Goal: Task Accomplishment & Management: Use online tool/utility

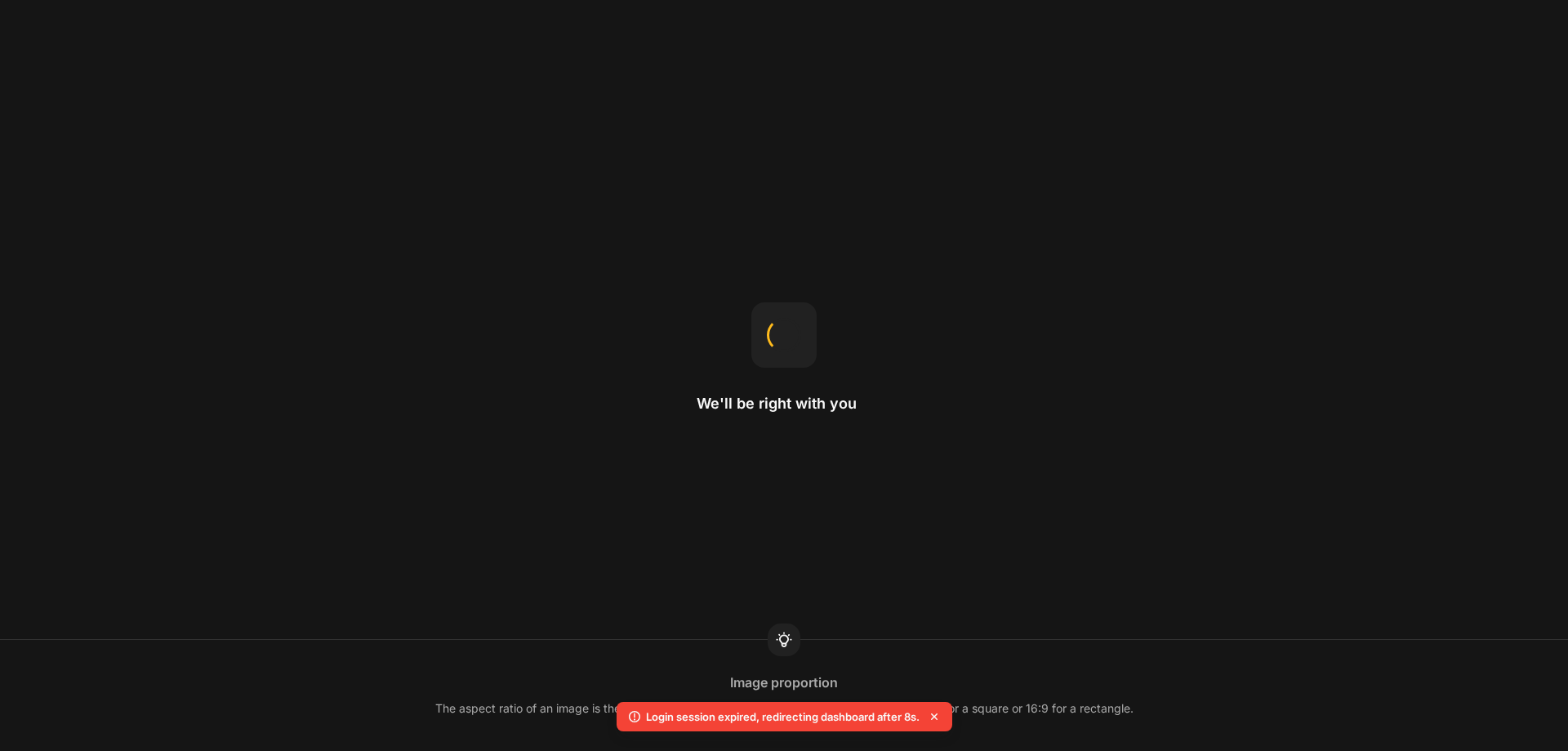
click at [938, 716] on icon at bounding box center [935, 716] width 16 height 16
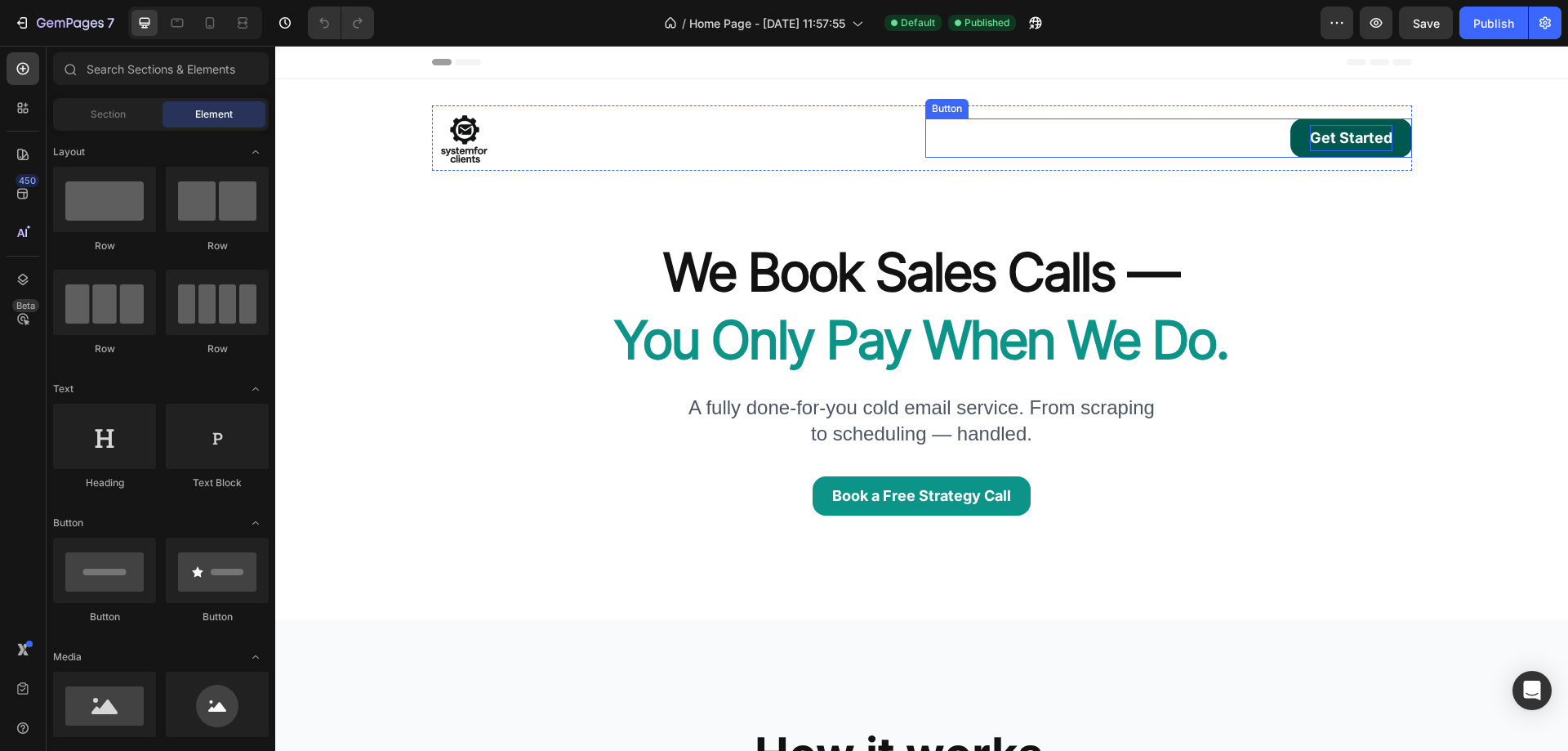
click at [1326, 140] on p "Get Started" at bounding box center [1351, 138] width 82 height 26
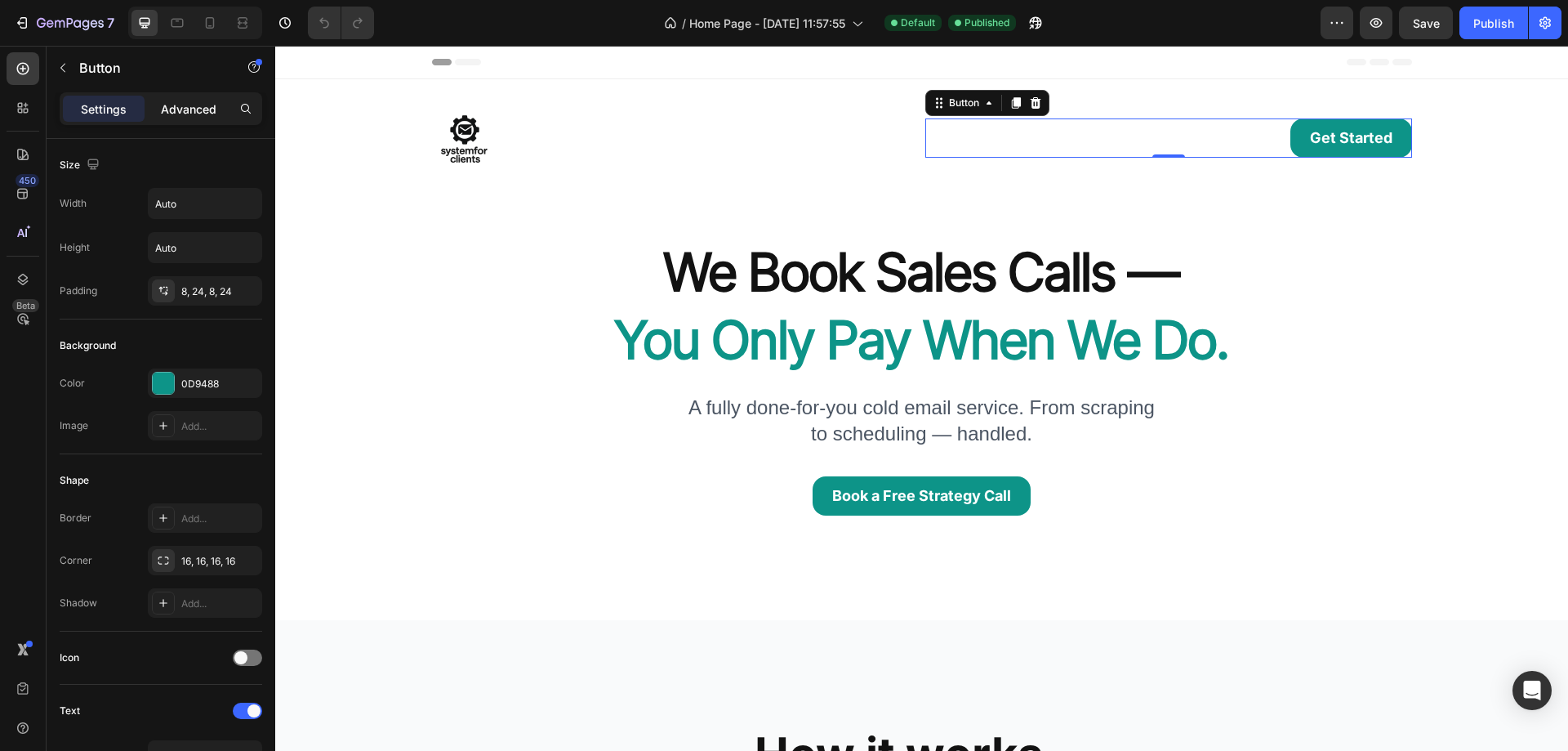
click at [187, 113] on p "Advanced" at bounding box center [189, 108] width 56 height 17
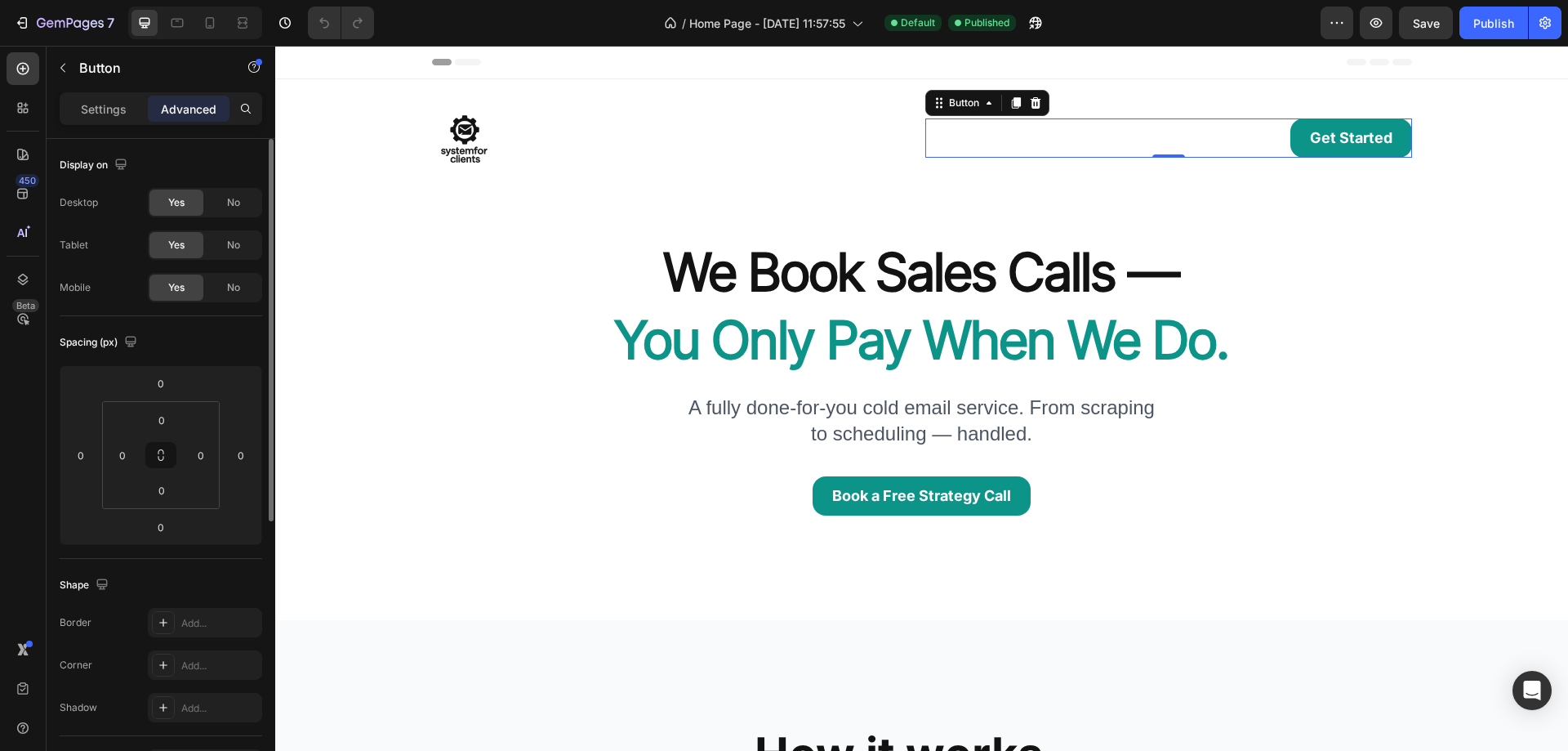
scroll to position [476, 0]
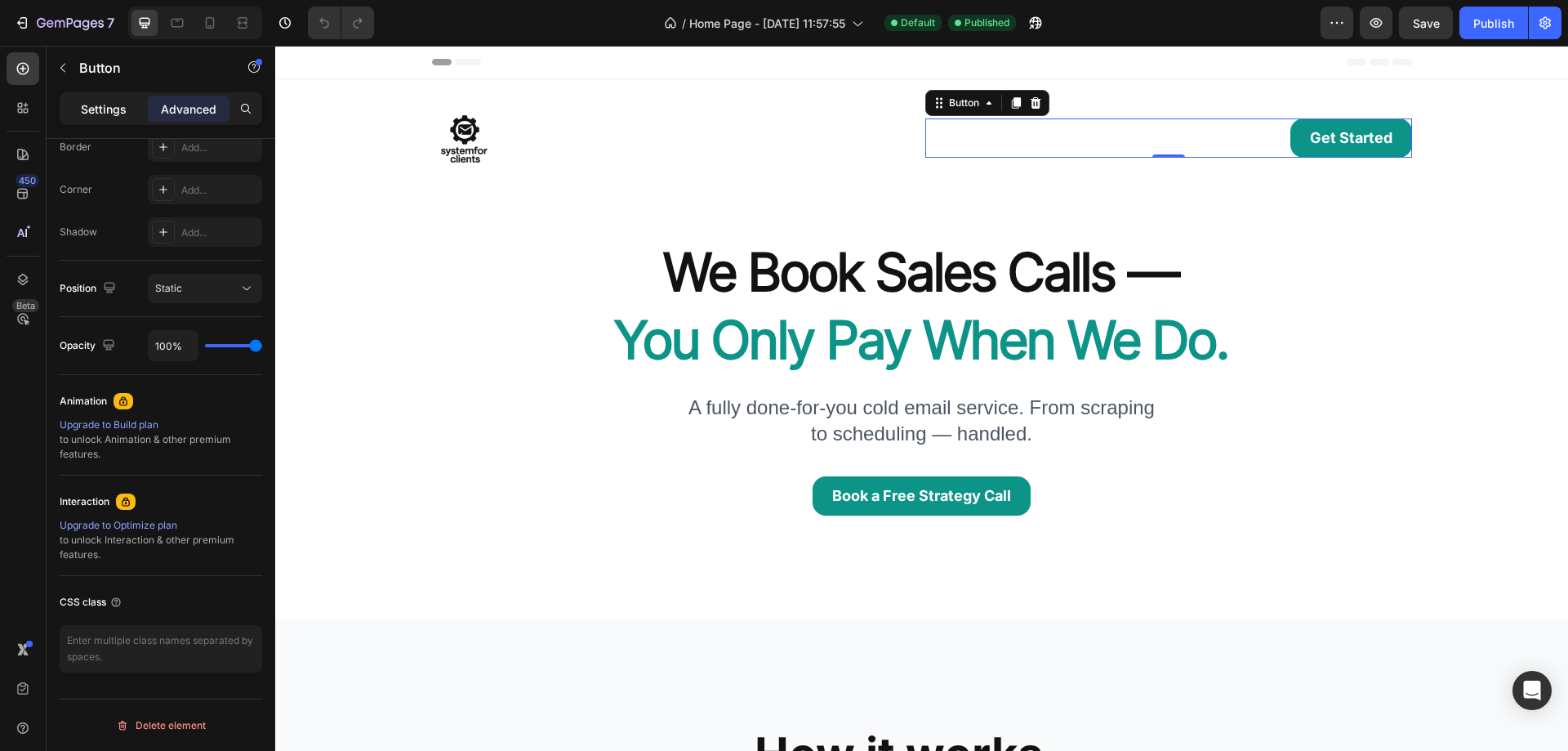
click at [102, 113] on p "Settings" at bounding box center [103, 108] width 46 height 17
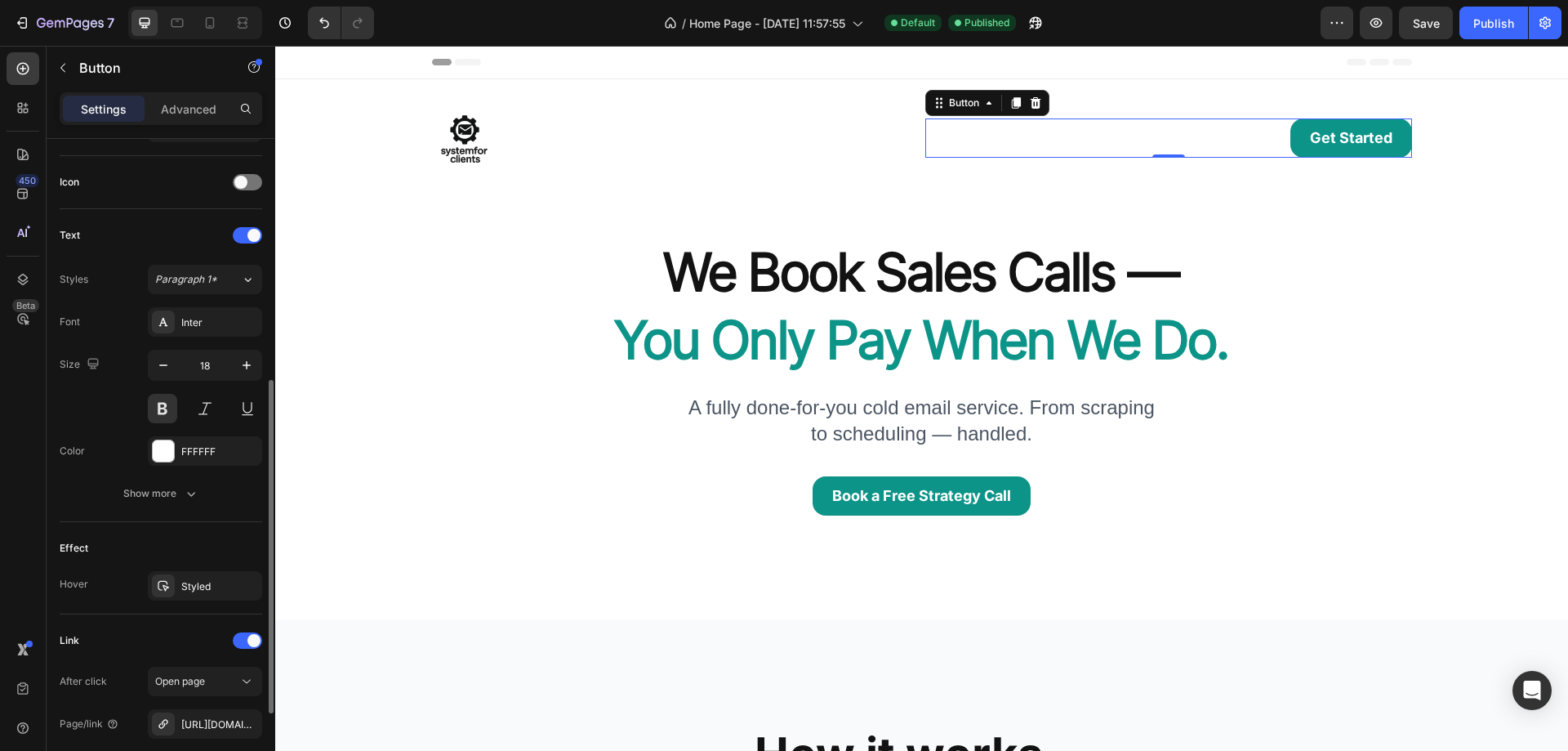
scroll to position [641, 0]
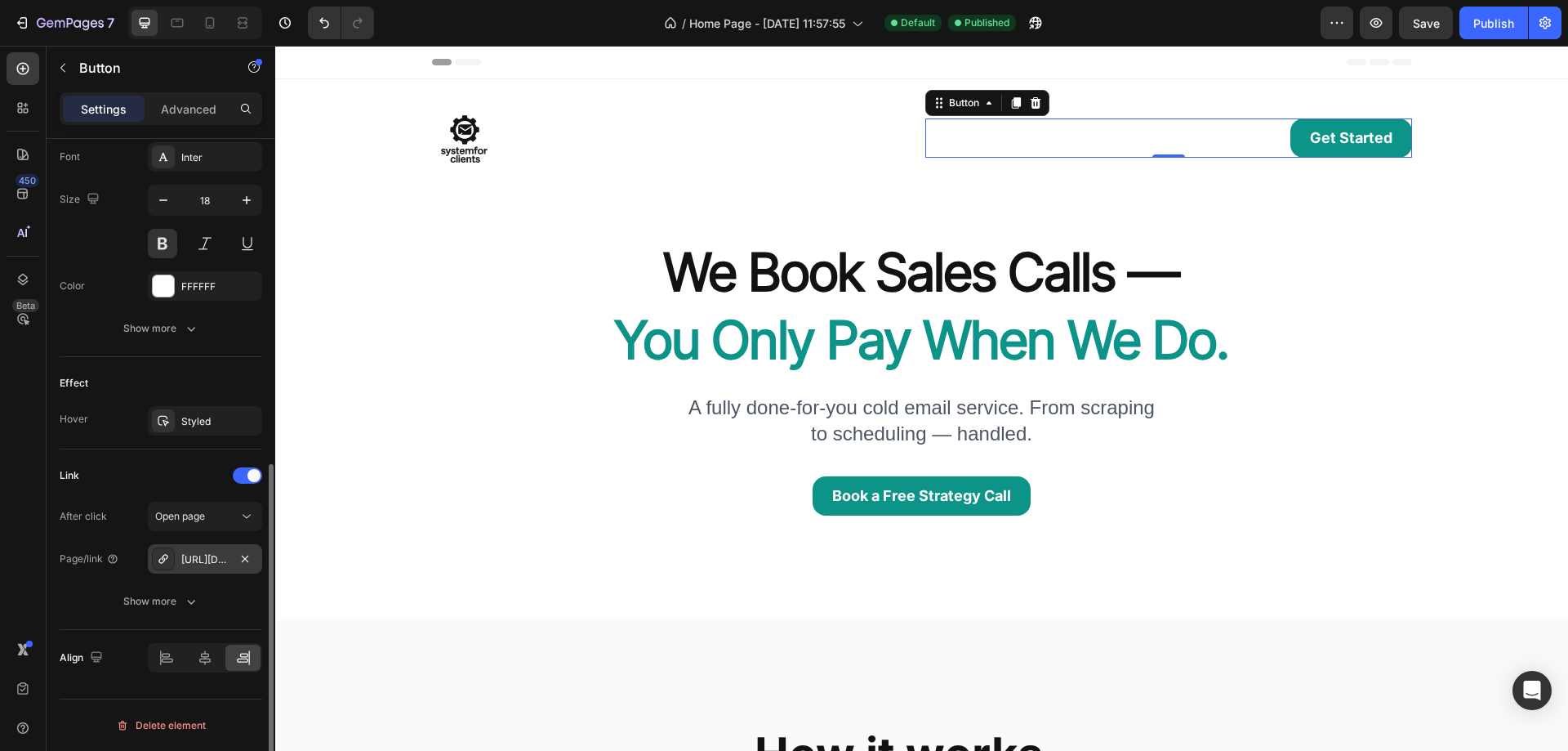
click at [204, 560] on div "[URL][DOMAIN_NAME]" at bounding box center [205, 560] width 48 height 15
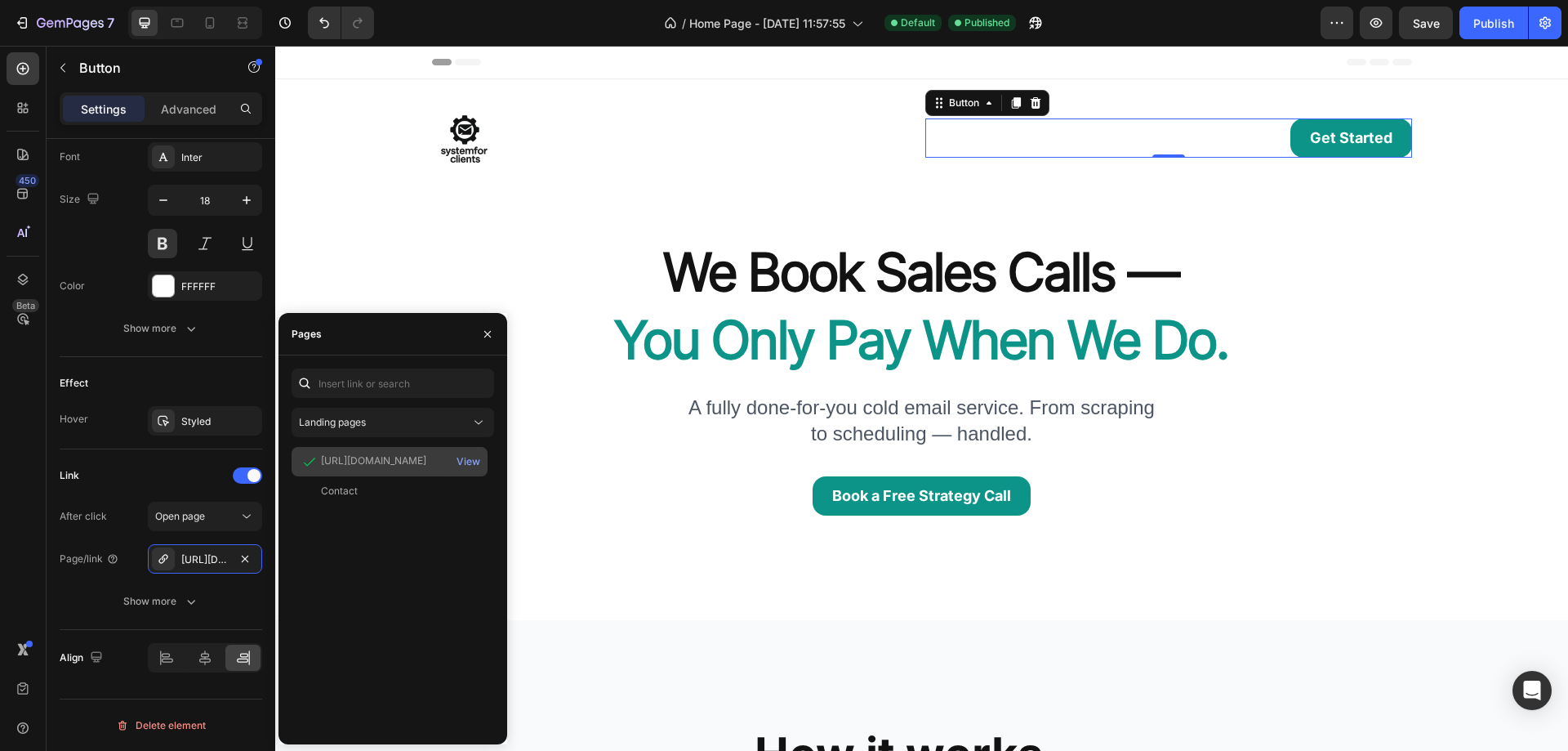
click at [470, 449] on div "View" at bounding box center [468, 462] width 39 height 30
click at [382, 457] on div "[URL][DOMAIN_NAME]" at bounding box center [374, 461] width 105 height 15
click at [353, 459] on div "[URL][DOMAIN_NAME]" at bounding box center [374, 461] width 105 height 15
click at [204, 563] on div "[URL][DOMAIN_NAME]" at bounding box center [205, 560] width 48 height 15
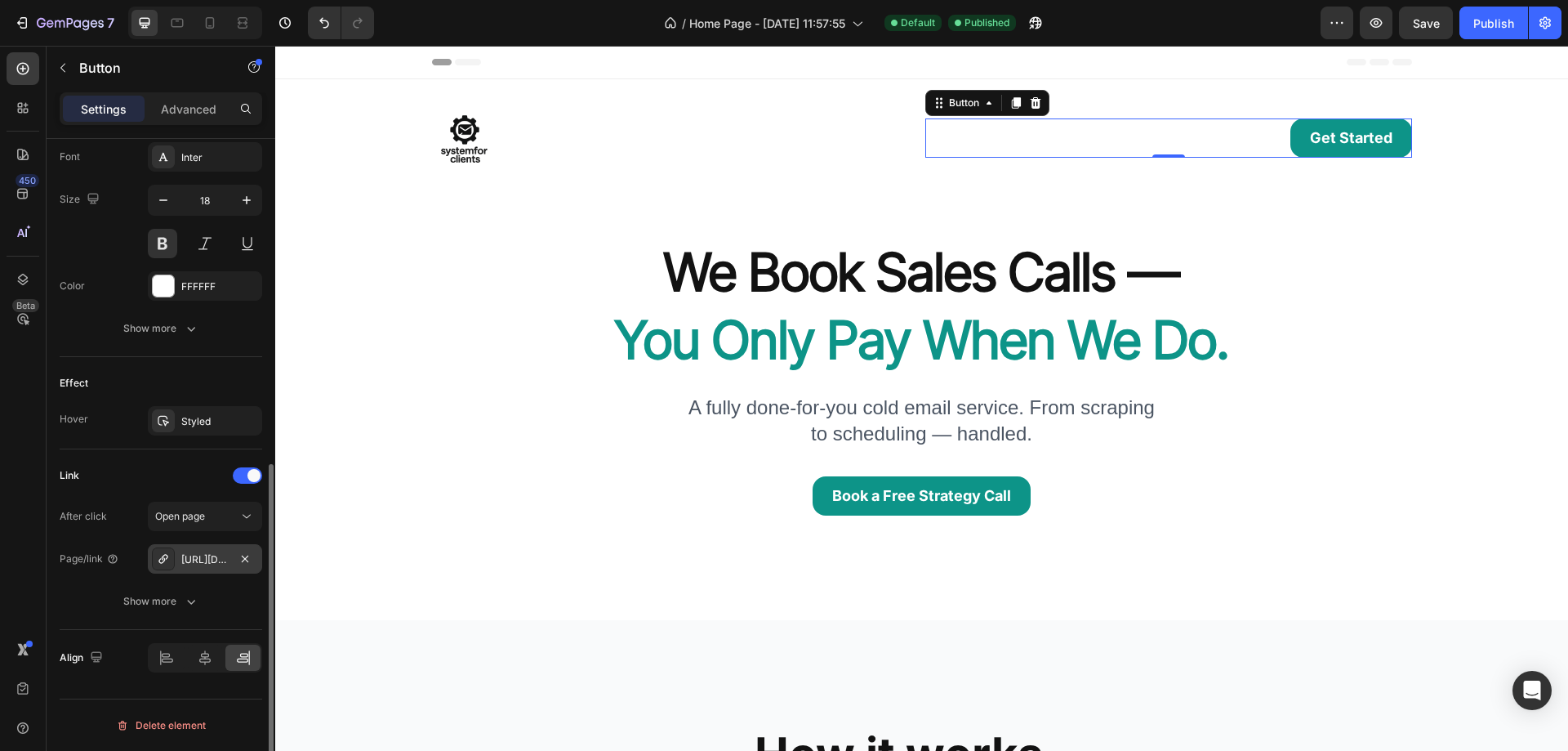
click at [204, 563] on div "[URL][DOMAIN_NAME]" at bounding box center [205, 560] width 48 height 15
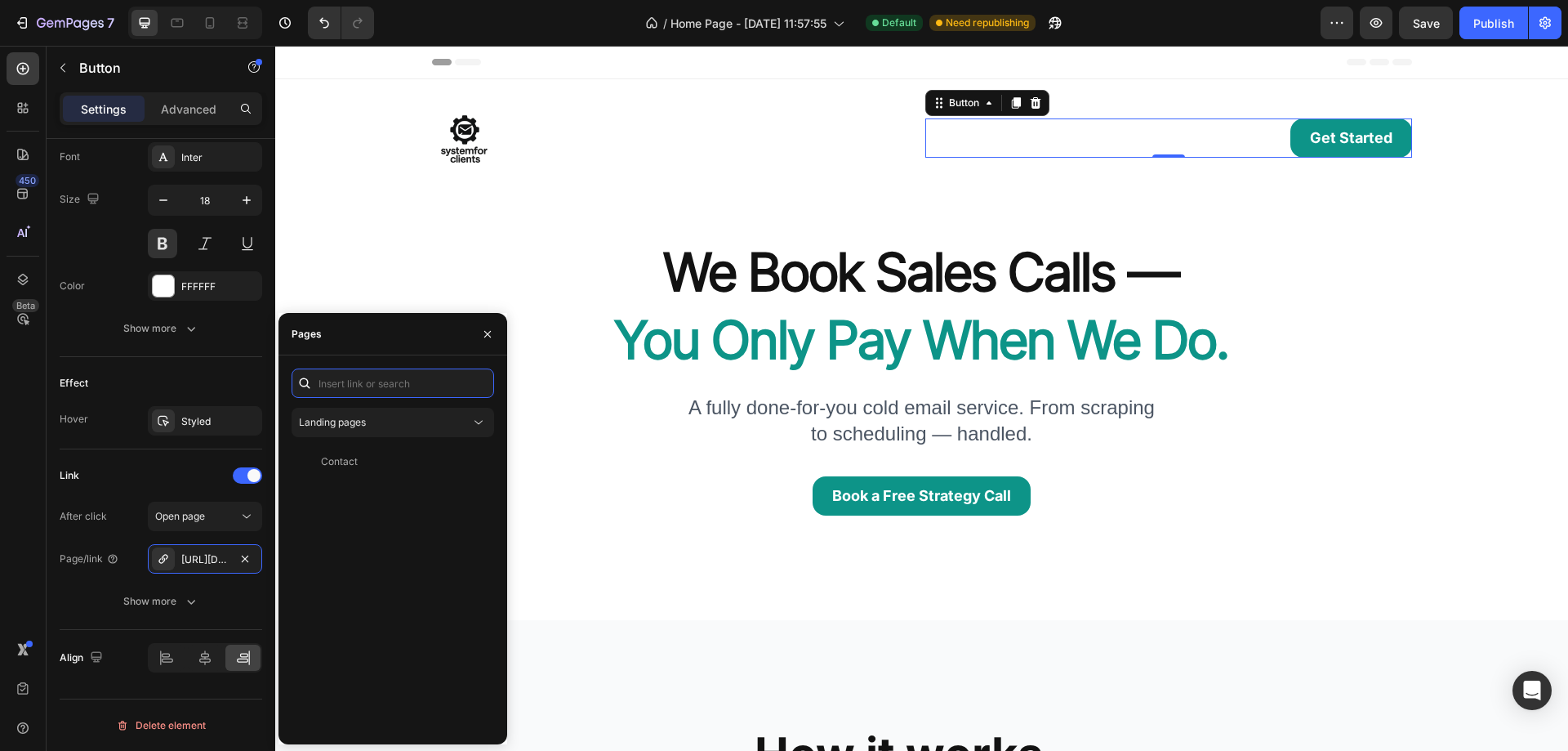
paste input "[URL][DOMAIN_NAME]"
type input "[URL][DOMAIN_NAME]"
click at [387, 420] on div "[URL][DOMAIN_NAME]" at bounding box center [374, 422] width 105 height 15
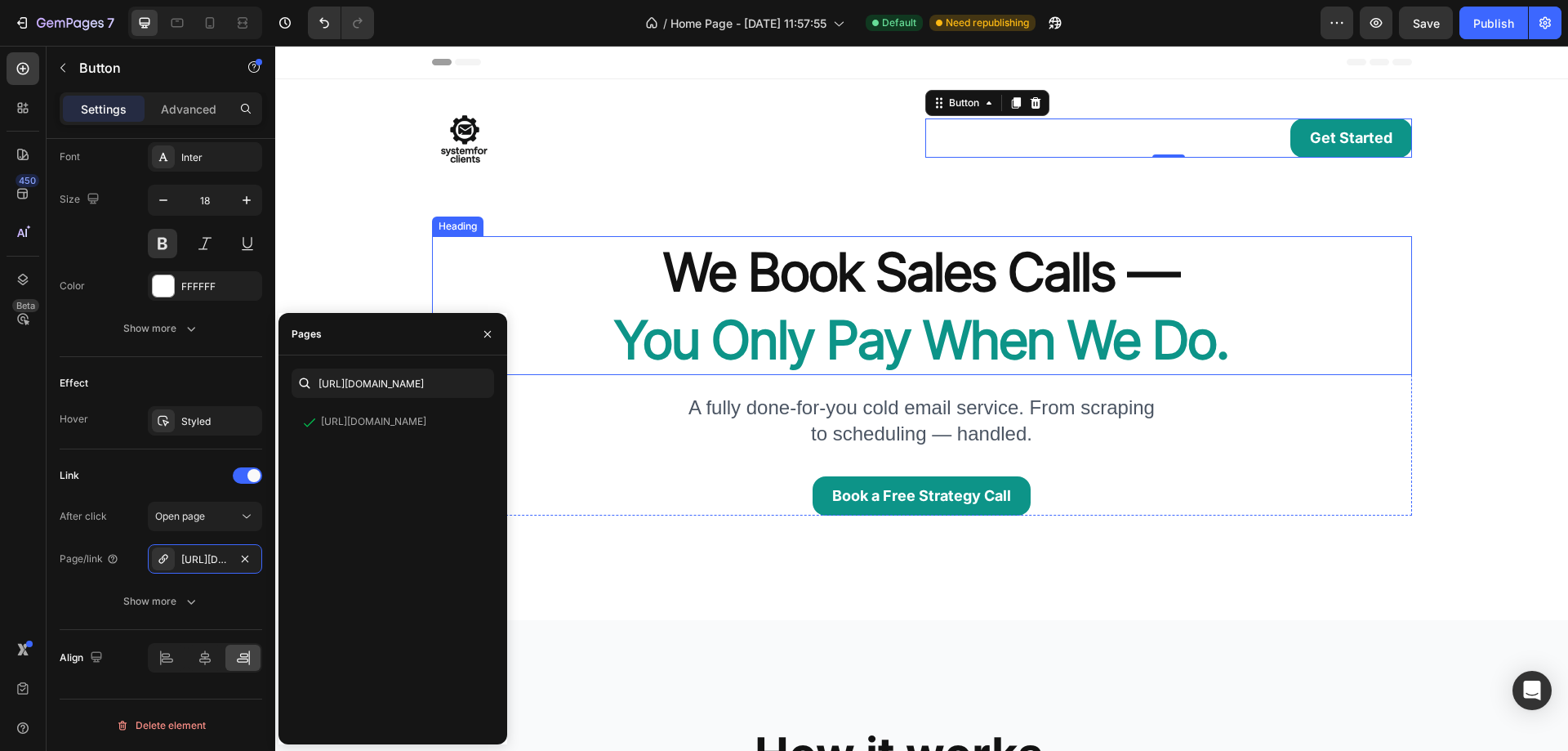
click at [572, 336] on h2 "We Book Sales Calls — You Only Pay When We Do." at bounding box center [922, 305] width 980 height 139
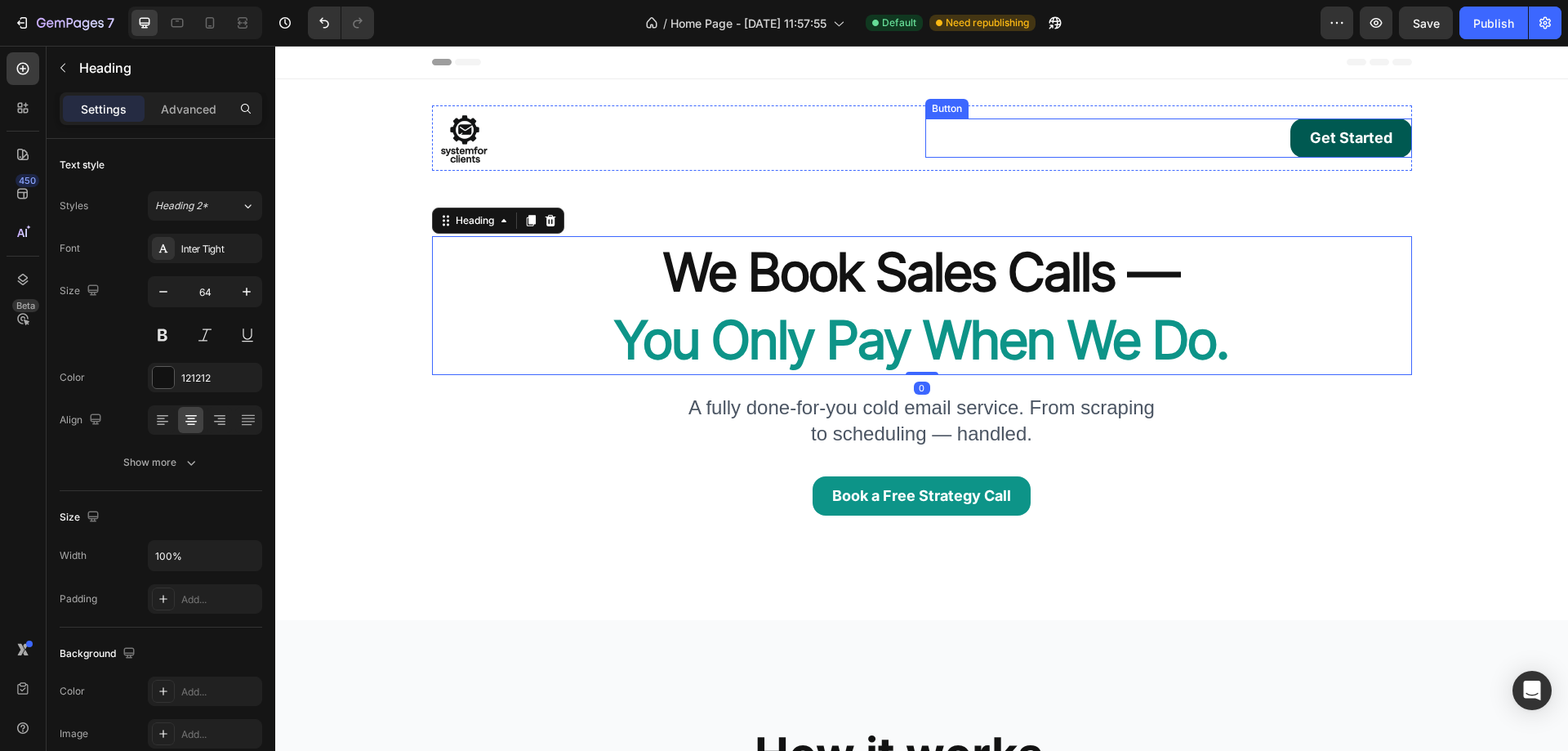
click at [1303, 146] on link "Get Started" at bounding box center [1351, 138] width 122 height 39
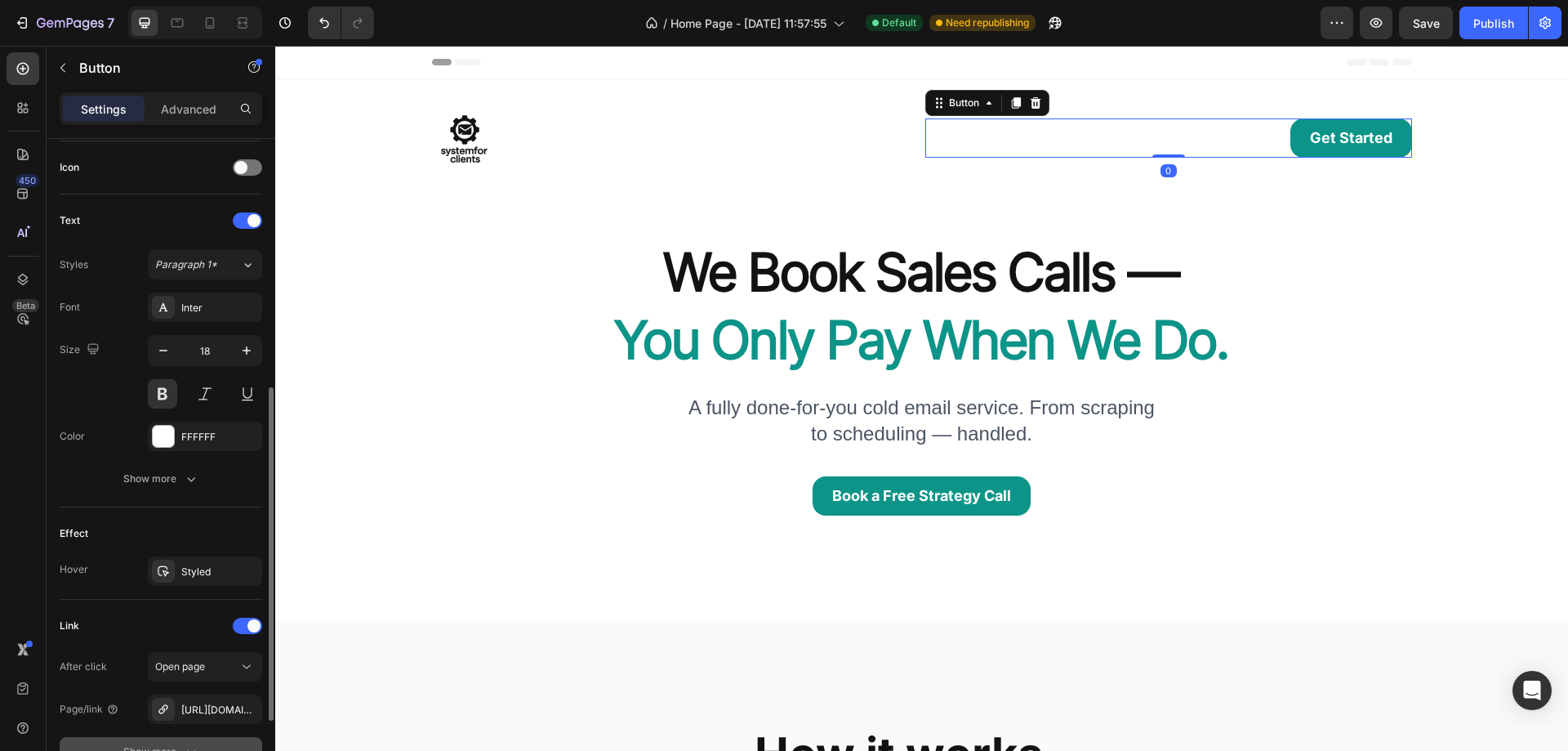
scroll to position [641, 0]
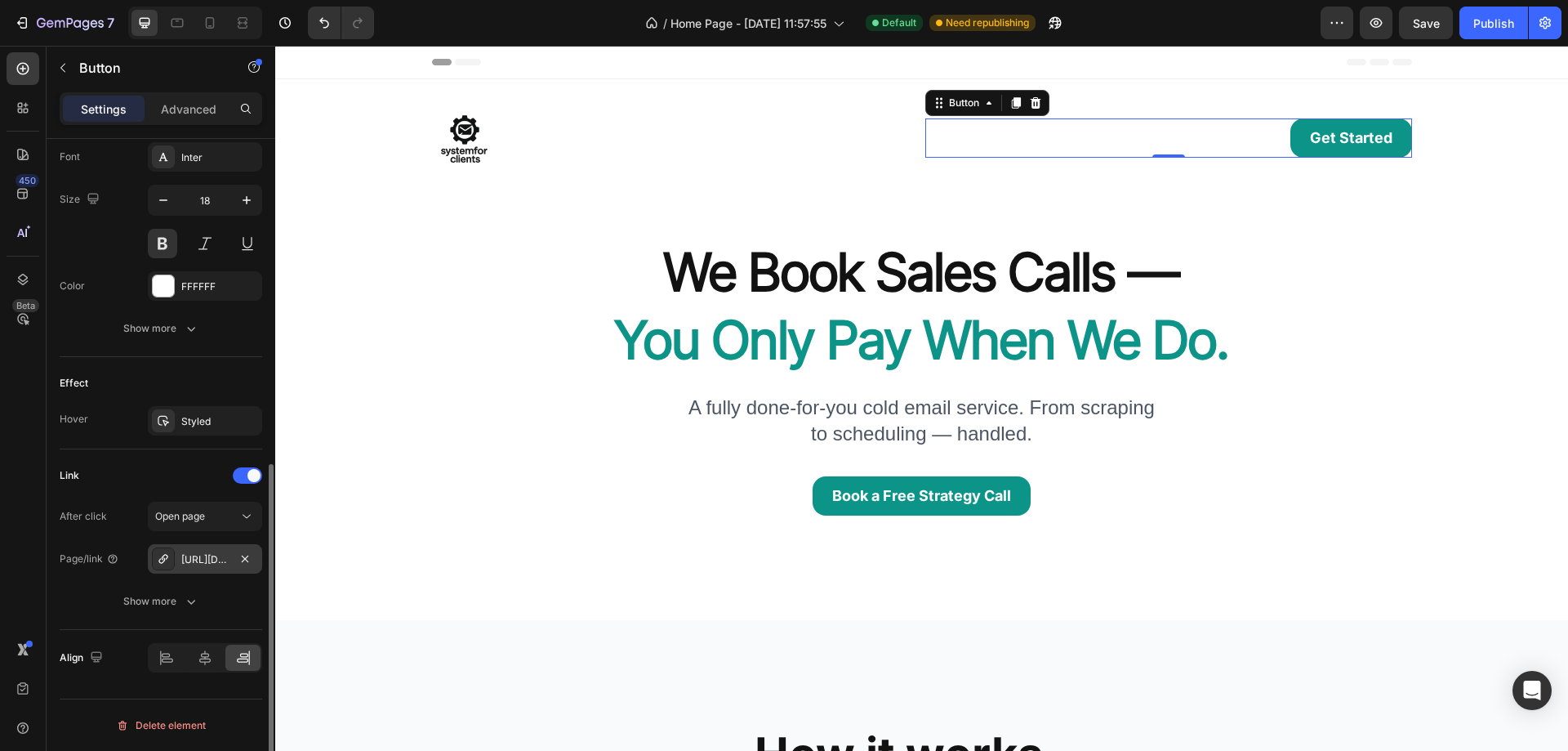
click at [204, 567] on div "[URL][DOMAIN_NAME]" at bounding box center [205, 559] width 114 height 30
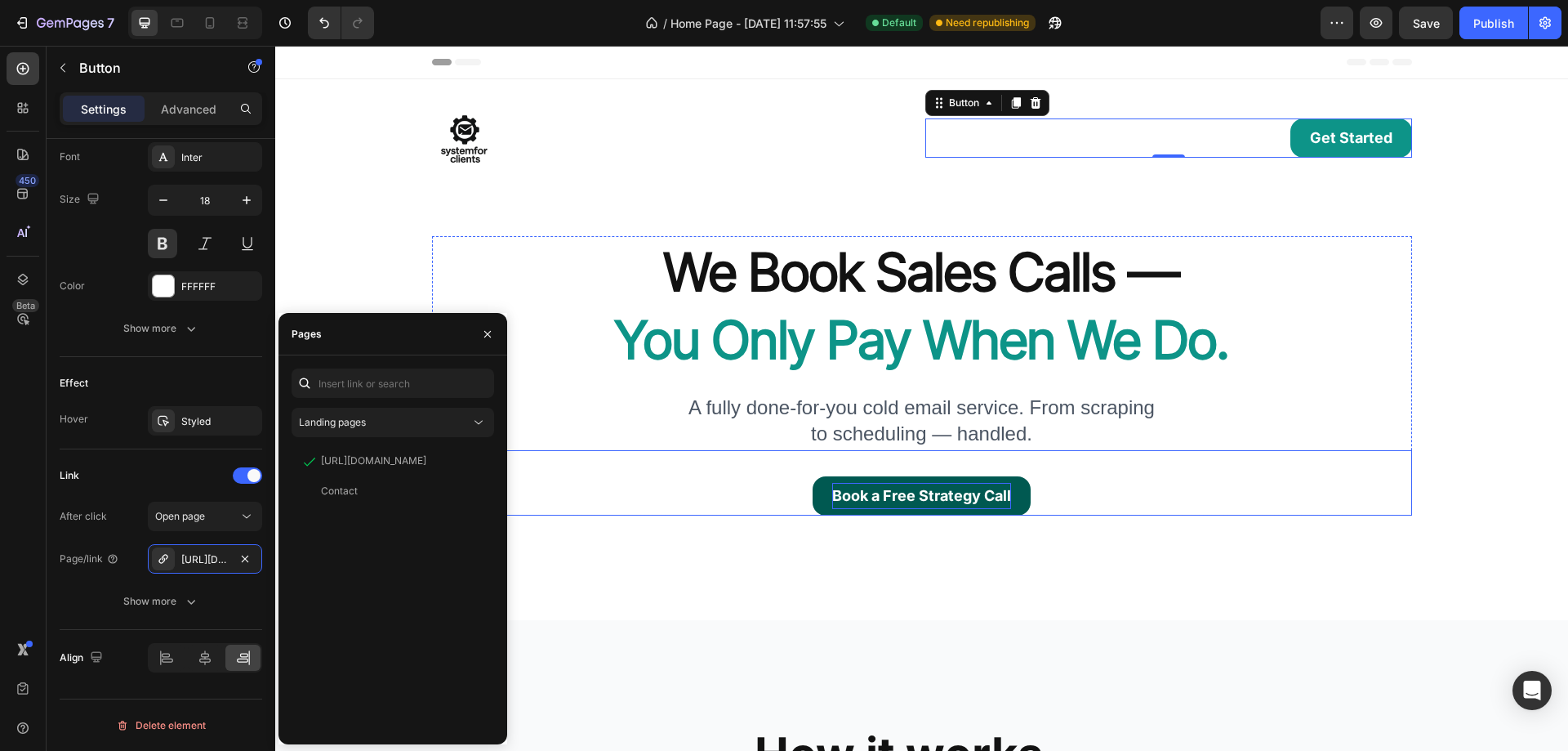
click at [832, 495] on p "Book a Free Strategy Call" at bounding box center [922, 496] width 179 height 26
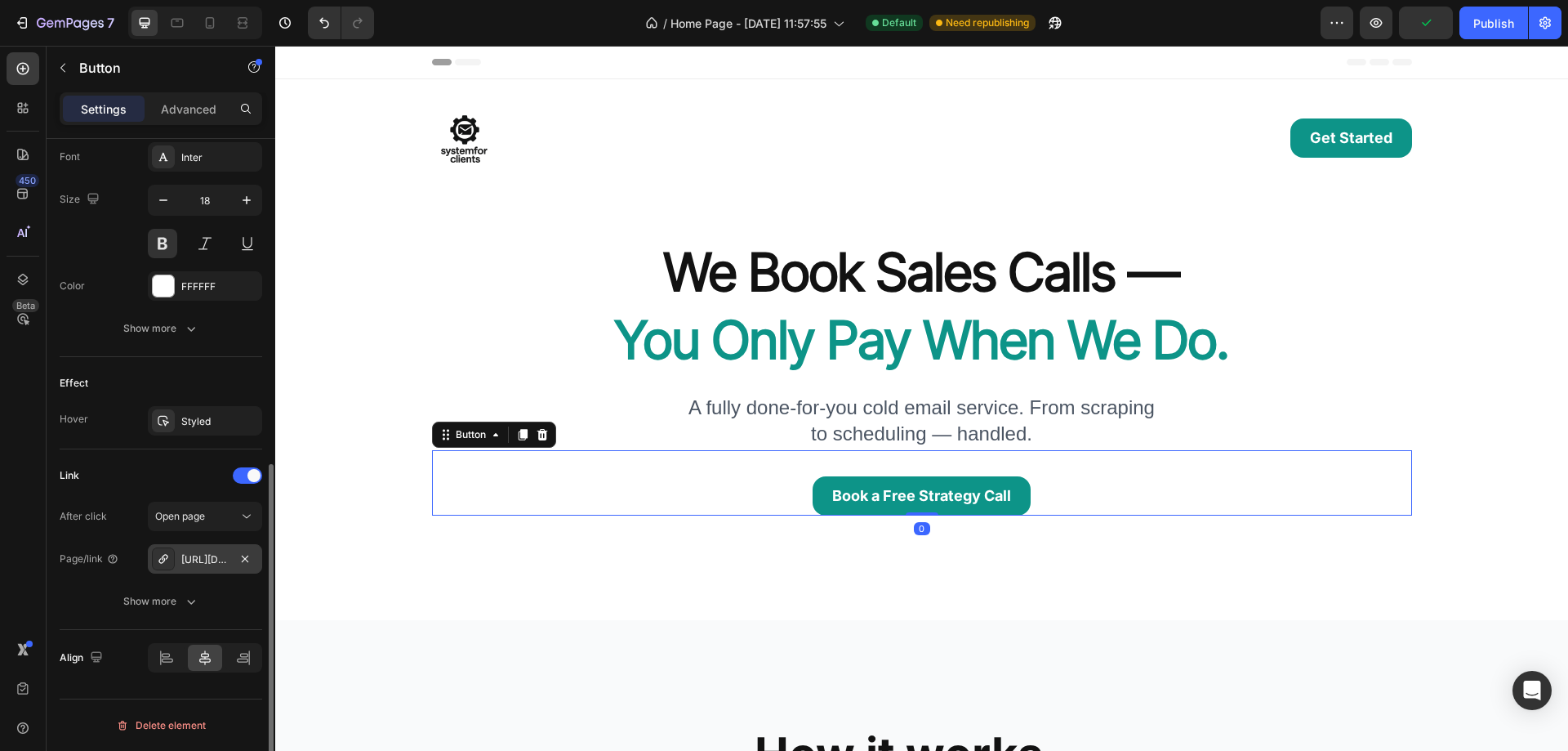
click at [213, 562] on div "[URL][DOMAIN_NAME]" at bounding box center [205, 560] width 48 height 15
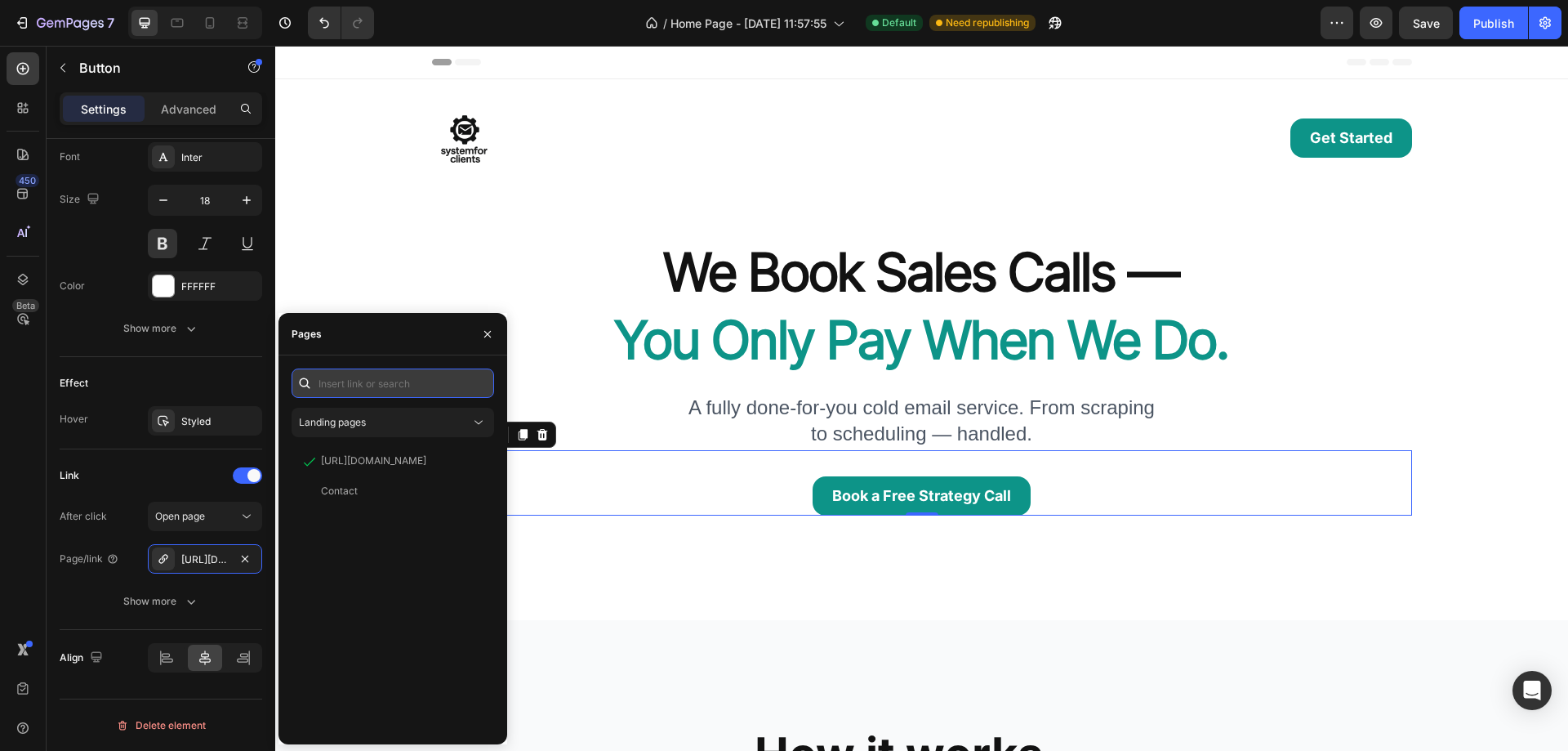
click at [455, 389] on input "text" at bounding box center [393, 383] width 203 height 30
paste input "[URL][DOMAIN_NAME]"
type input "[URL][DOMAIN_NAME]"
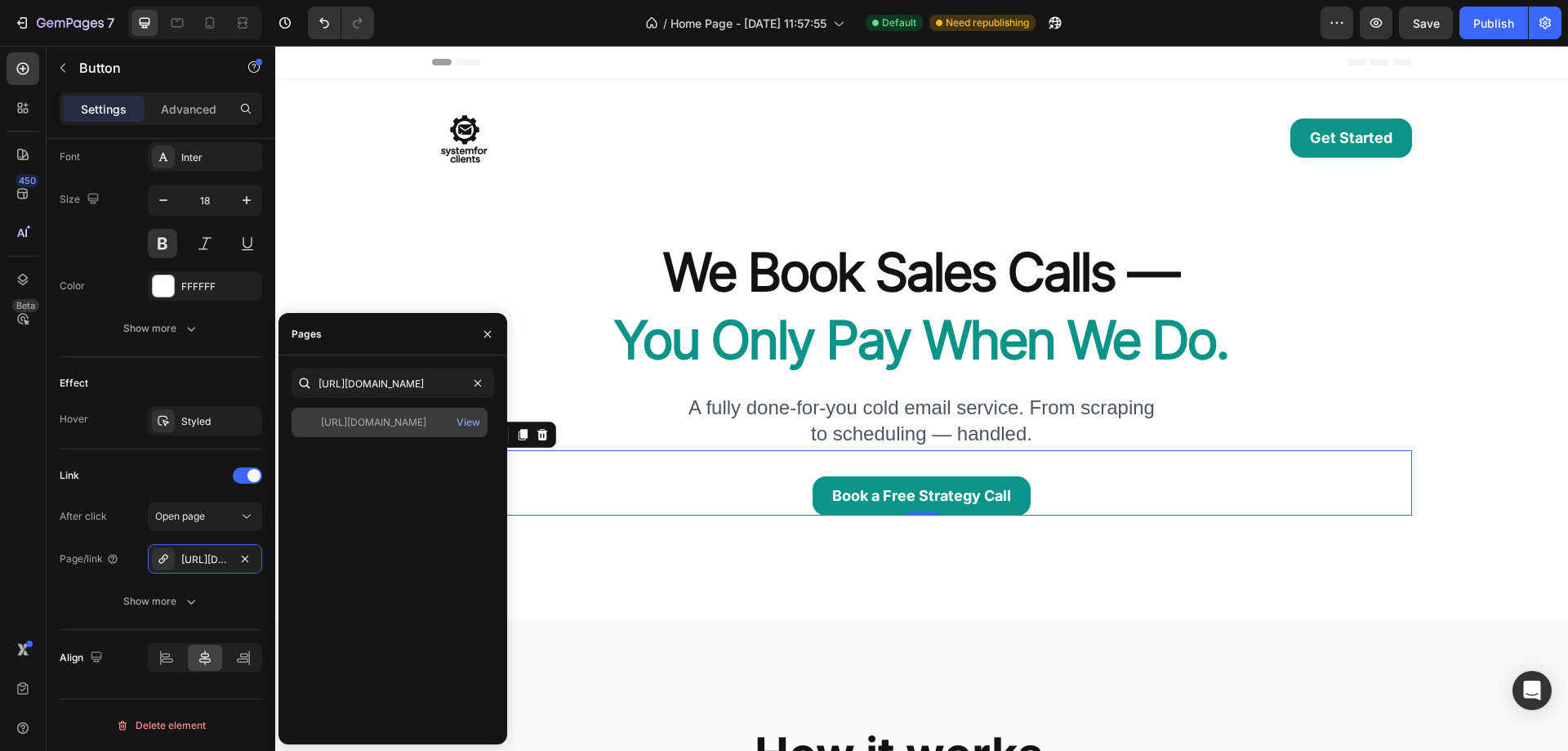
click at [418, 423] on div "[URL][DOMAIN_NAME]" at bounding box center [374, 422] width 105 height 15
click at [635, 434] on div "A fully done-for-you cold email service. From scraping to scheduling — handled." at bounding box center [922, 422] width 980 height 56
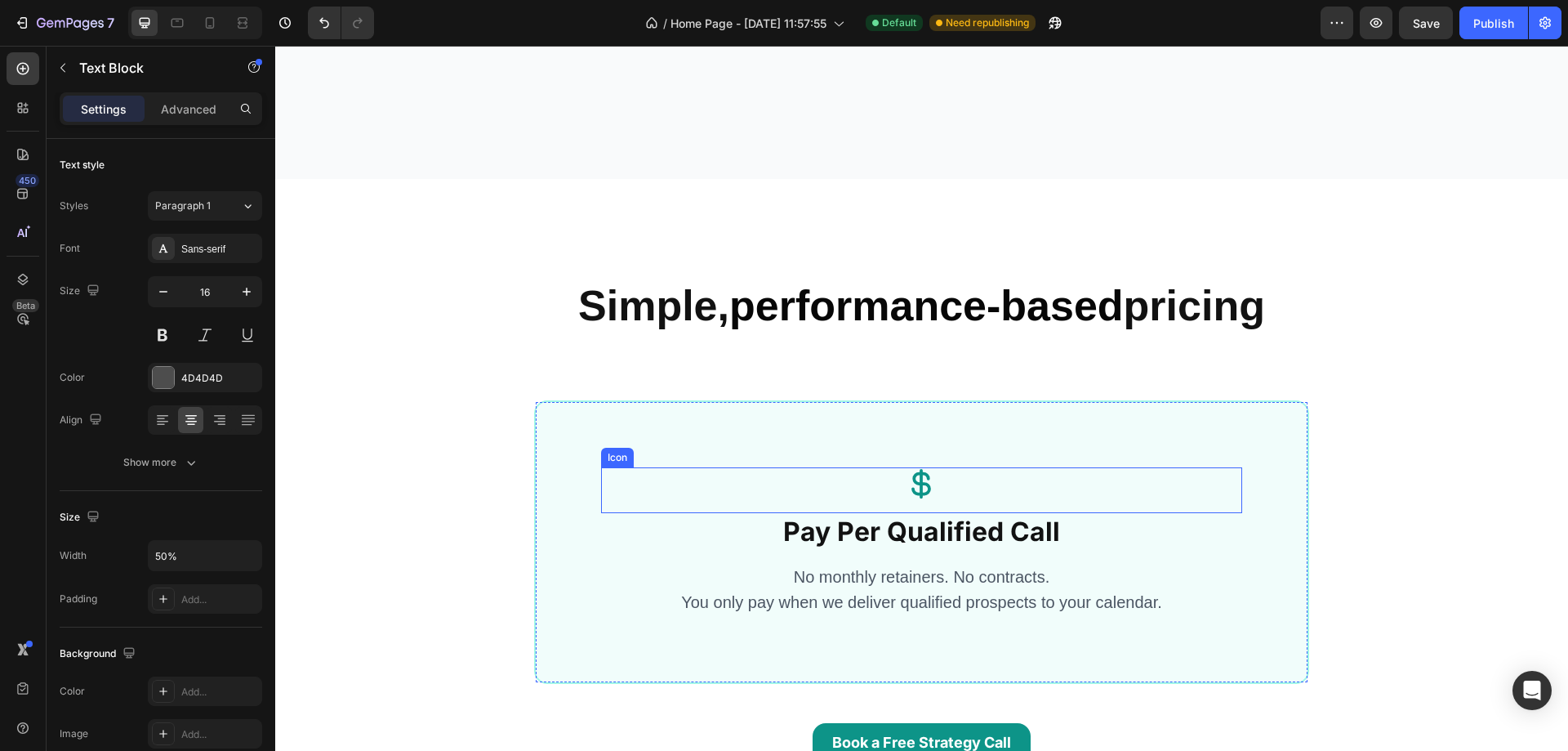
scroll to position [1552, 0]
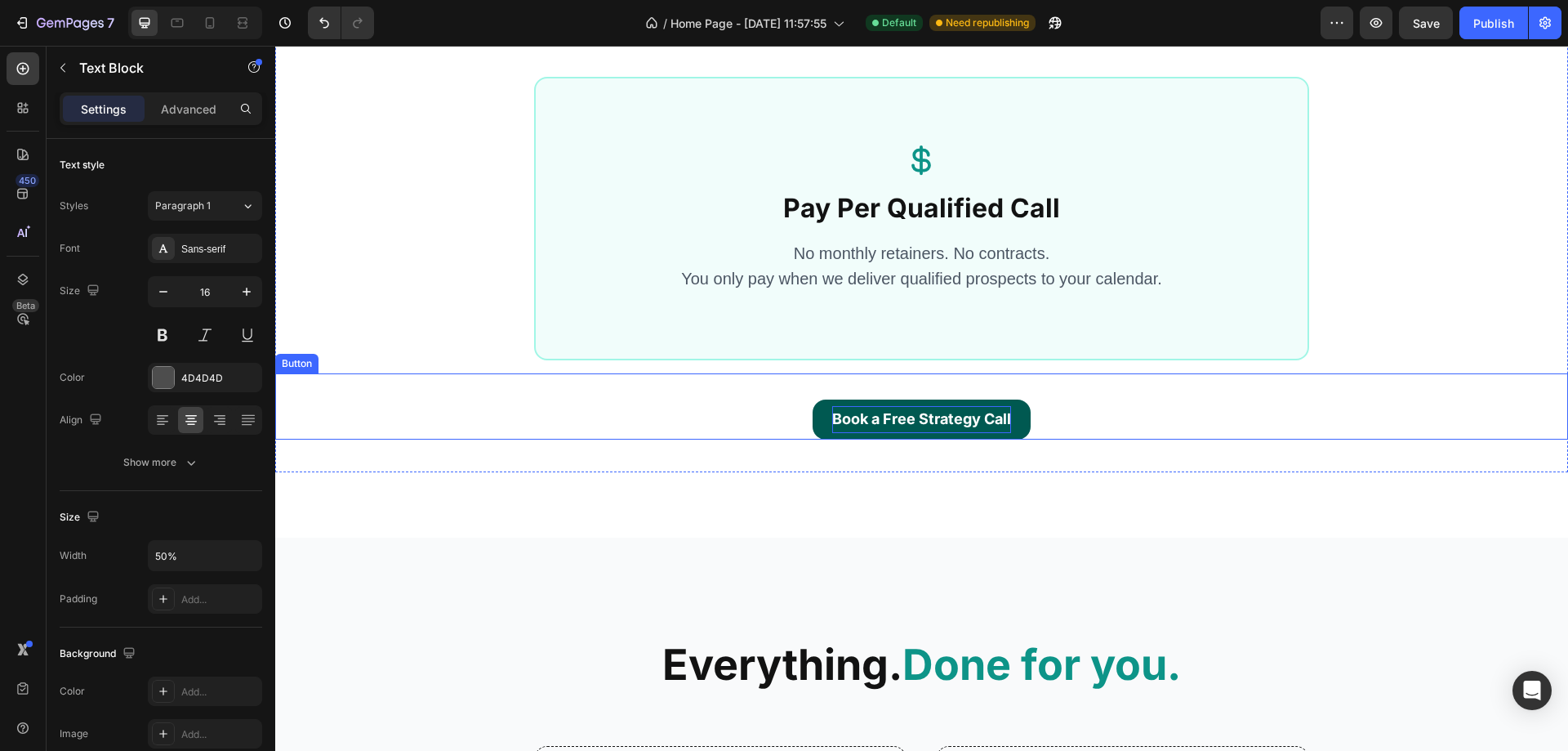
click at [851, 418] on p "Book a Free Strategy Call" at bounding box center [922, 419] width 179 height 26
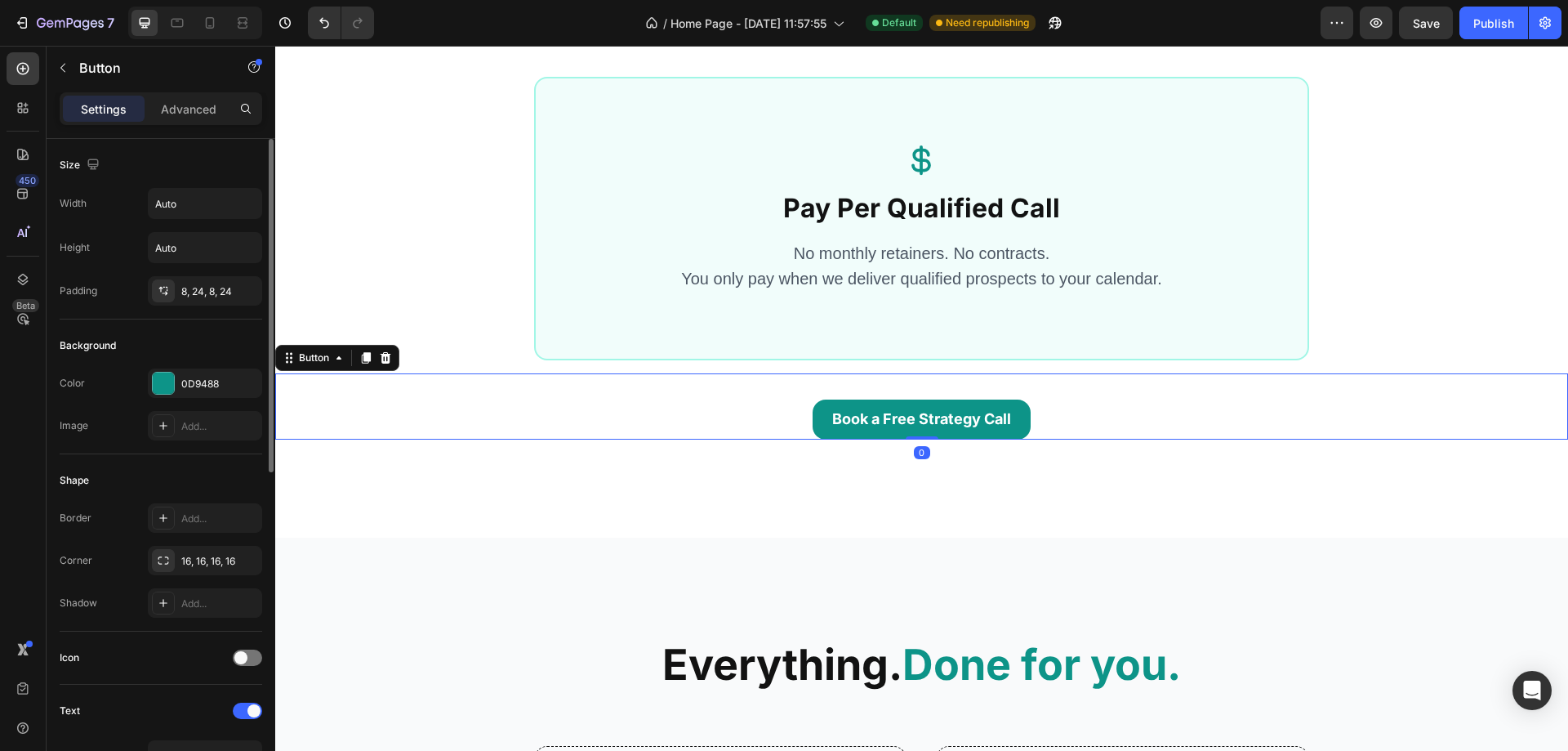
scroll to position [641, 0]
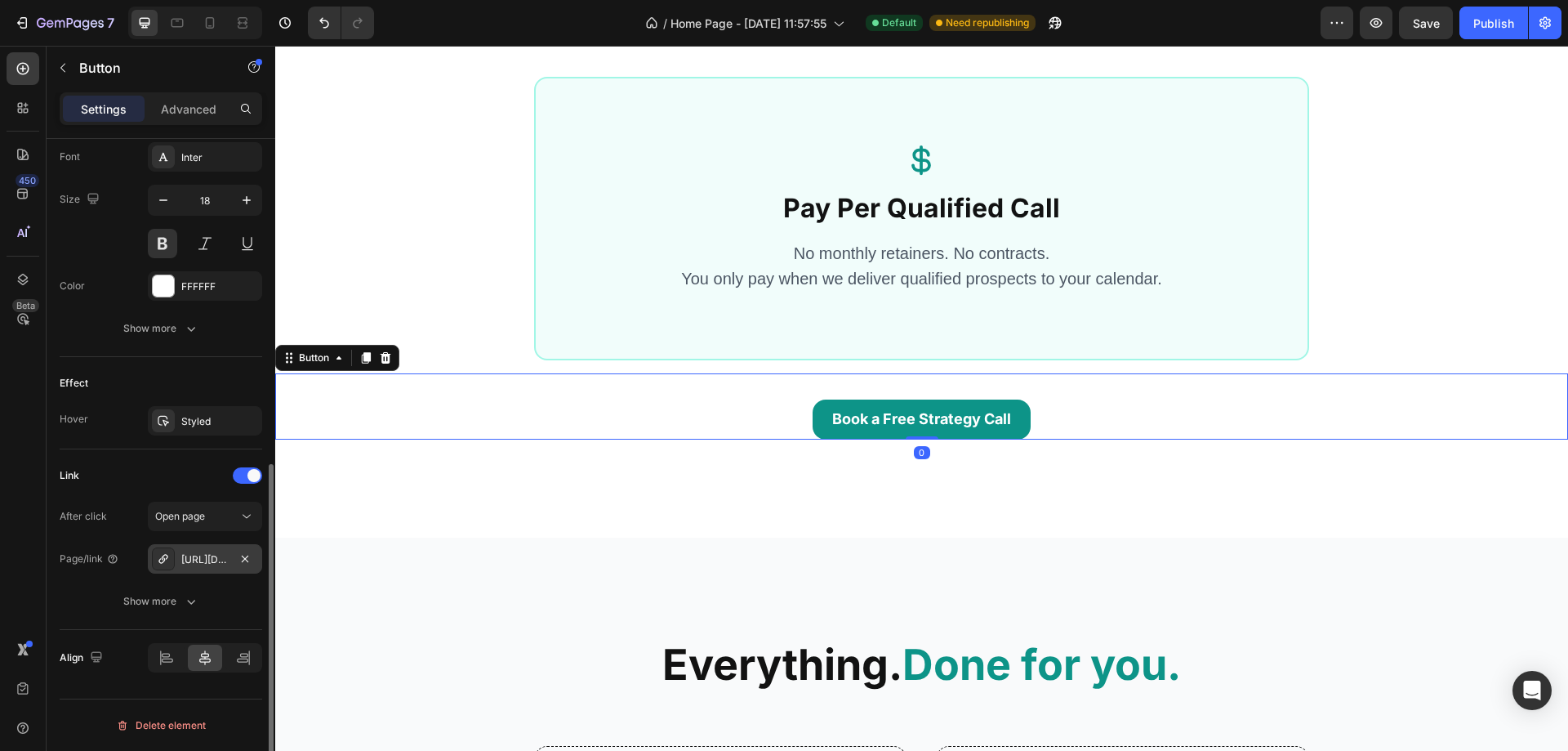
click at [205, 558] on div "[URL][DOMAIN_NAME]" at bounding box center [205, 560] width 48 height 15
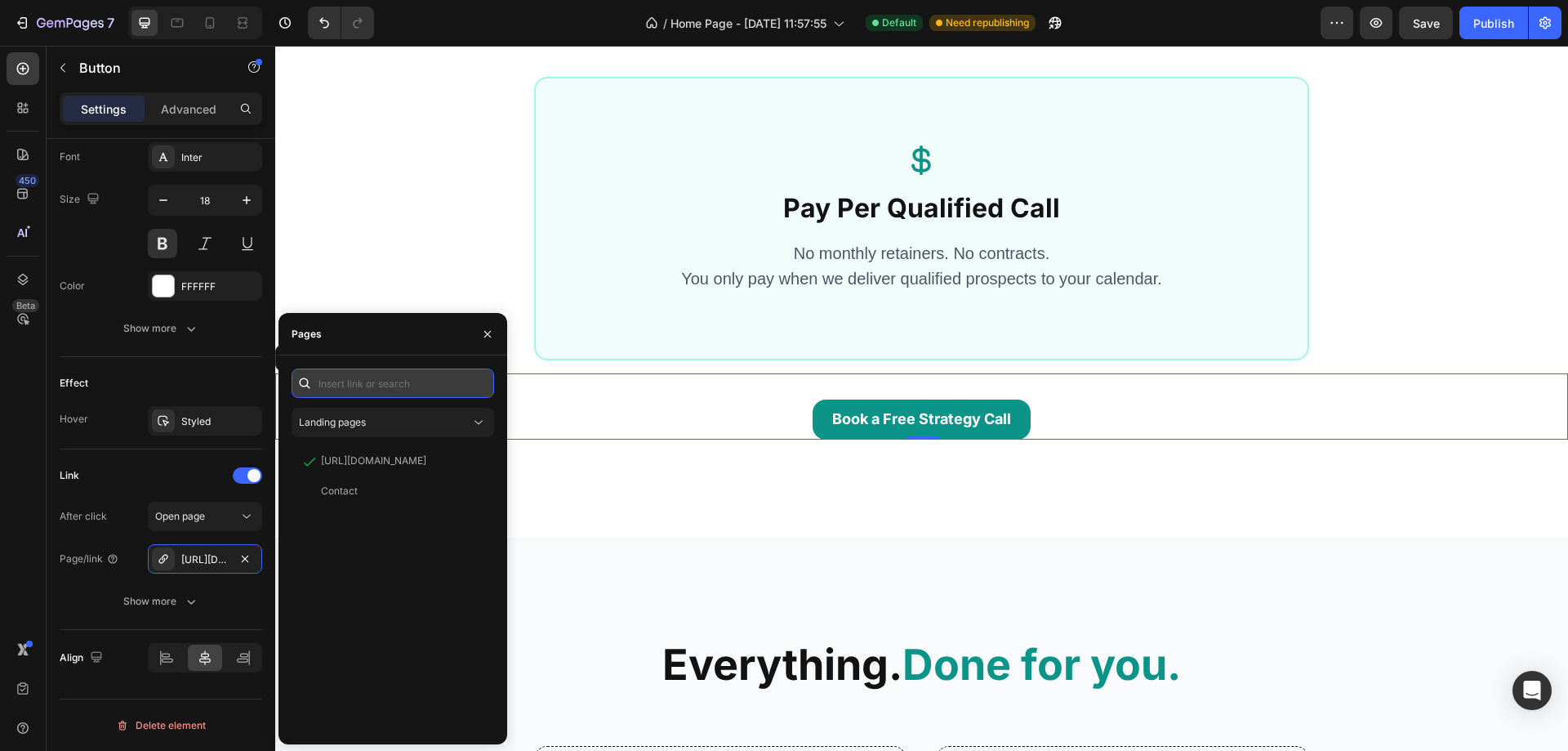
click at [360, 378] on input "text" at bounding box center [393, 383] width 203 height 30
paste input "[URL][DOMAIN_NAME]"
type input "[URL][DOMAIN_NAME]"
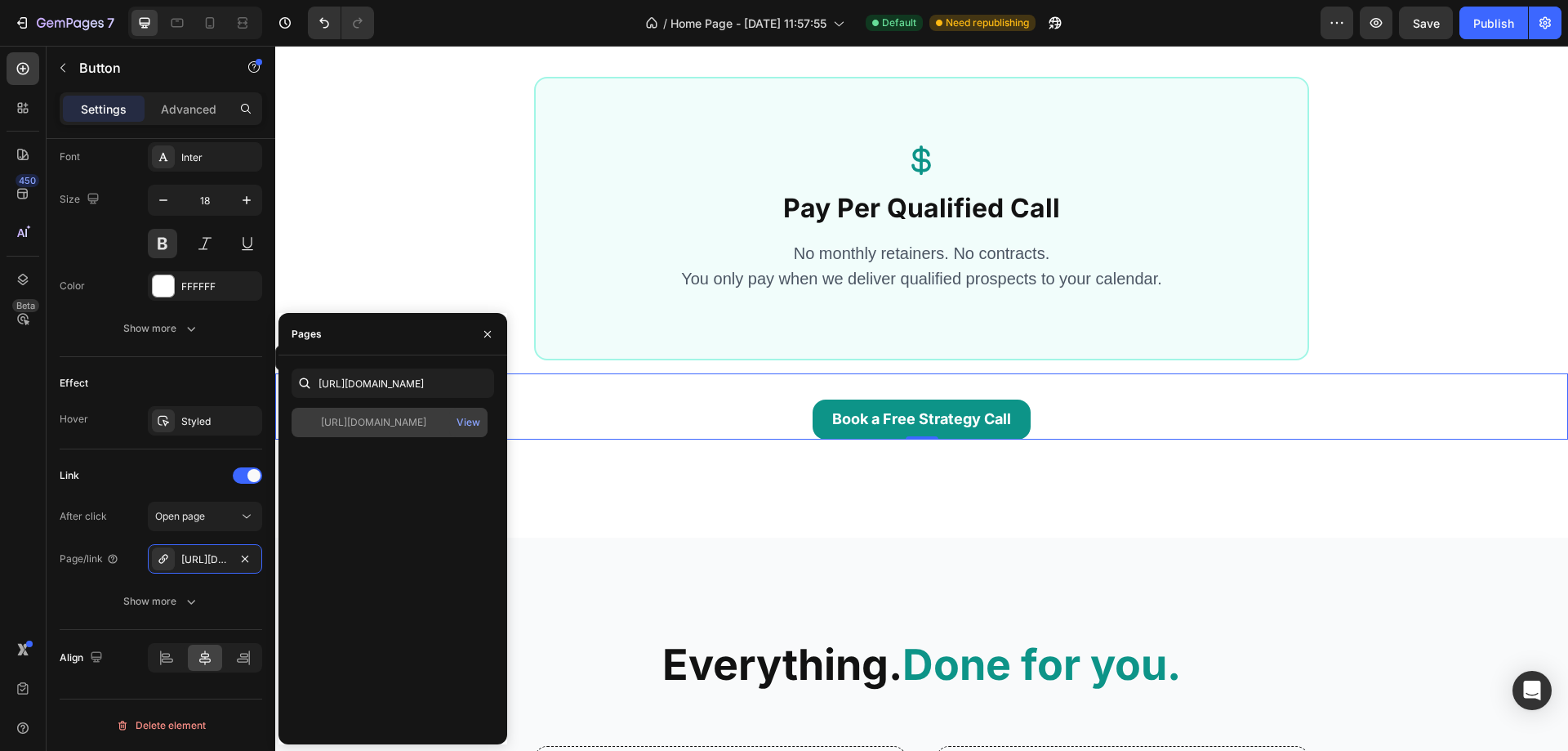
click at [355, 434] on div "[URL][DOMAIN_NAME] View" at bounding box center [389, 422] width 196 height 30
click at [664, 500] on div "Simple, performance-based pricing Heading Icon Pay Per Qualified Call Heading N…" at bounding box center [922, 316] width 1293 height 3580
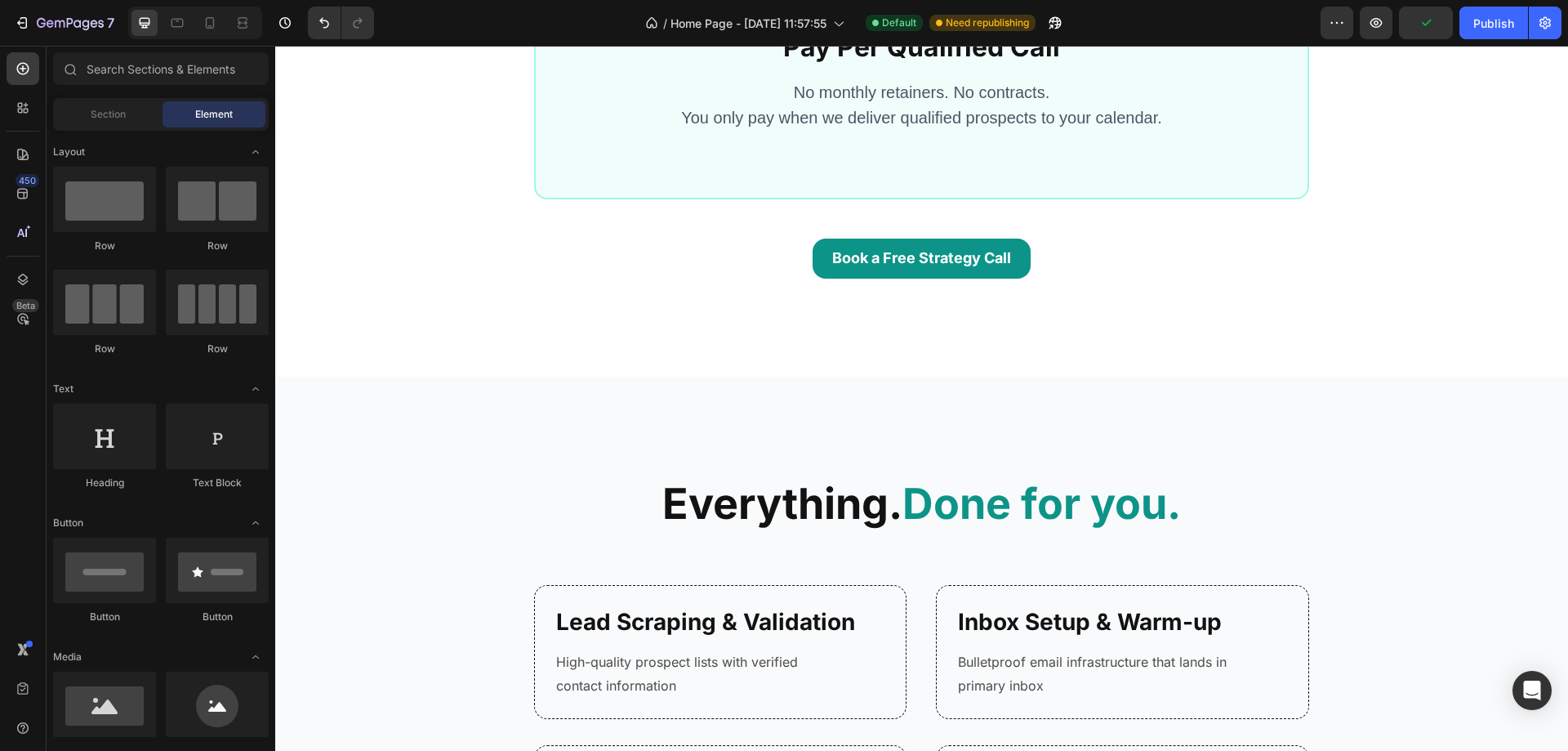
scroll to position [2125, 0]
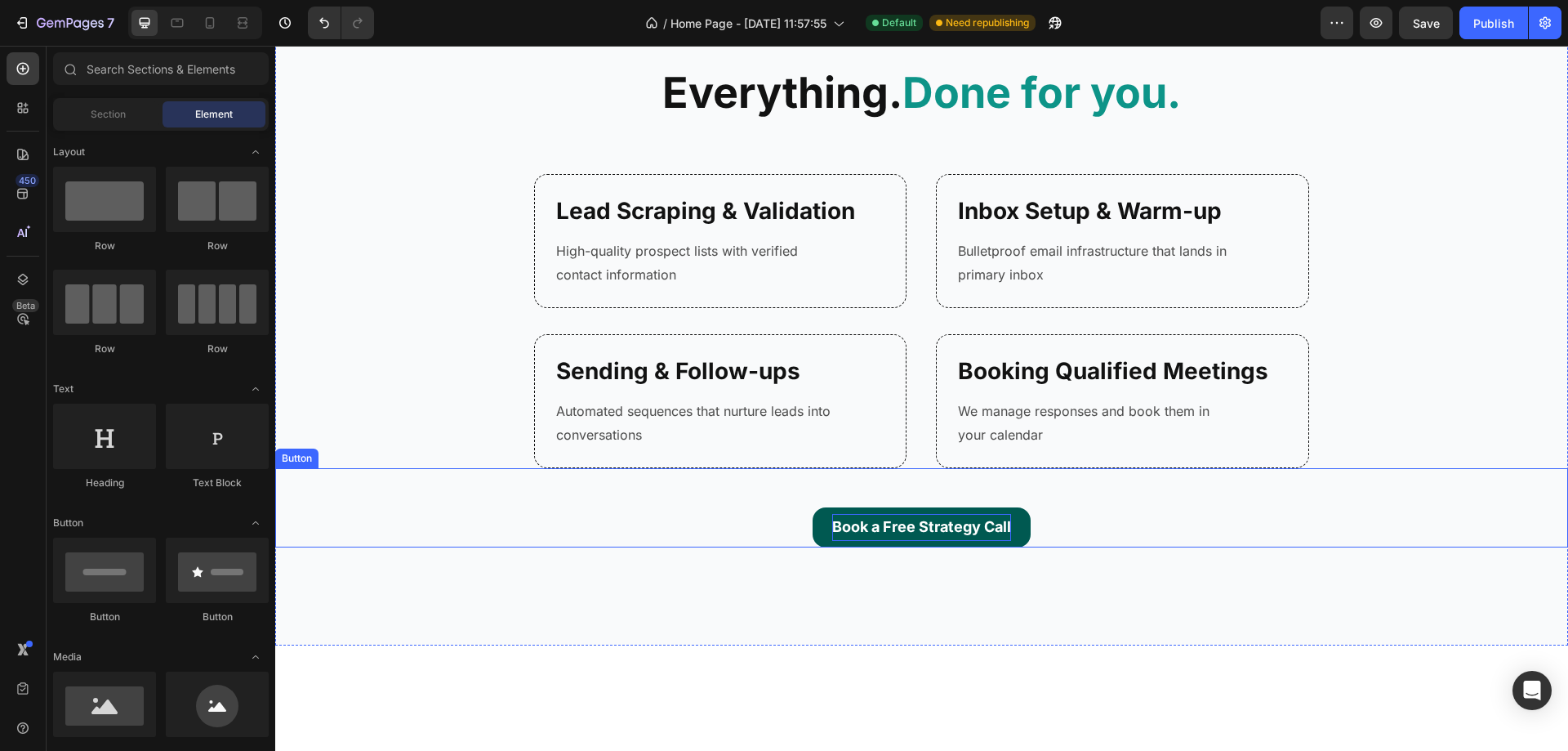
click at [908, 529] on p "Book a Free Strategy Call" at bounding box center [922, 527] width 179 height 26
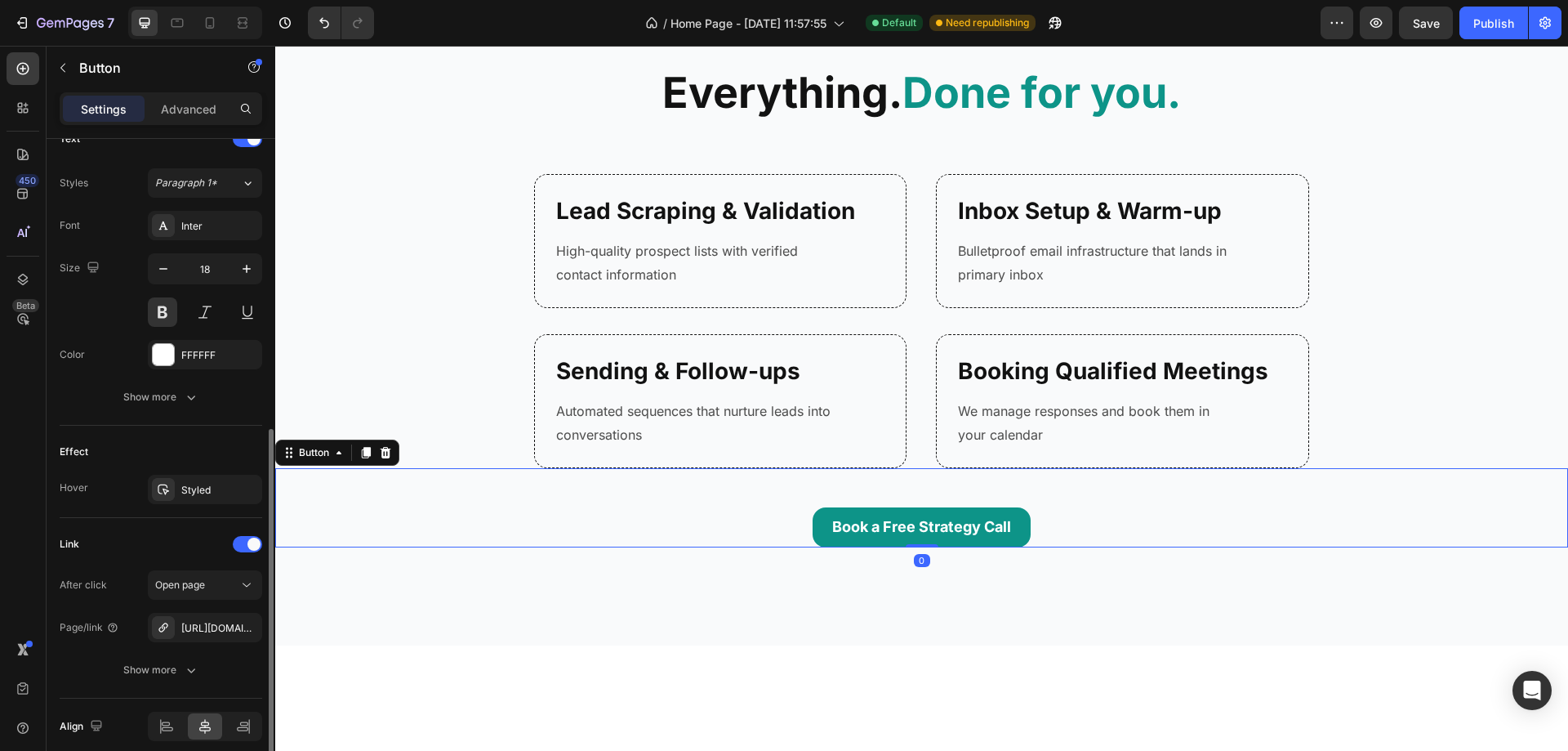
scroll to position [641, 0]
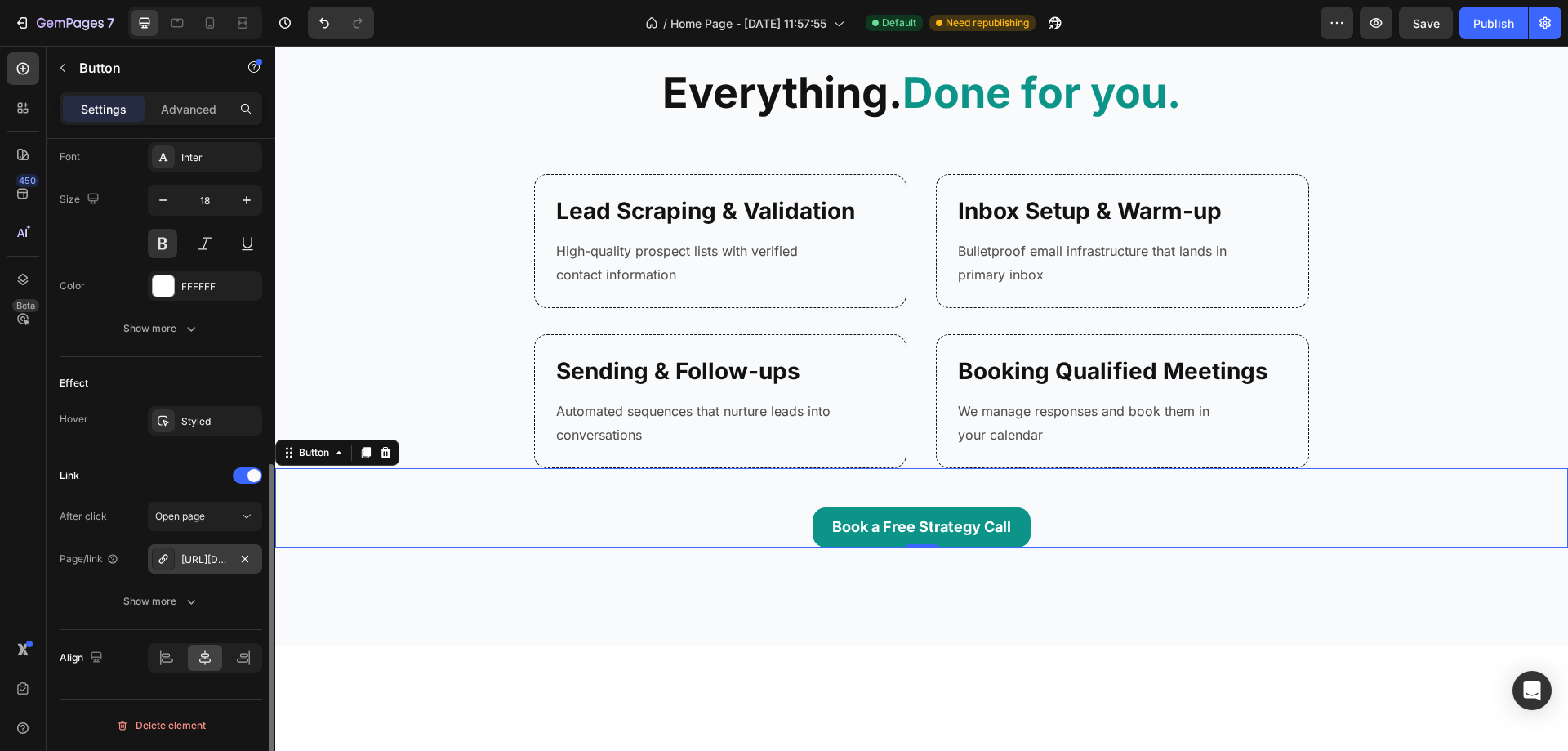
click at [197, 550] on div "[URL][DOMAIN_NAME]" at bounding box center [205, 559] width 114 height 30
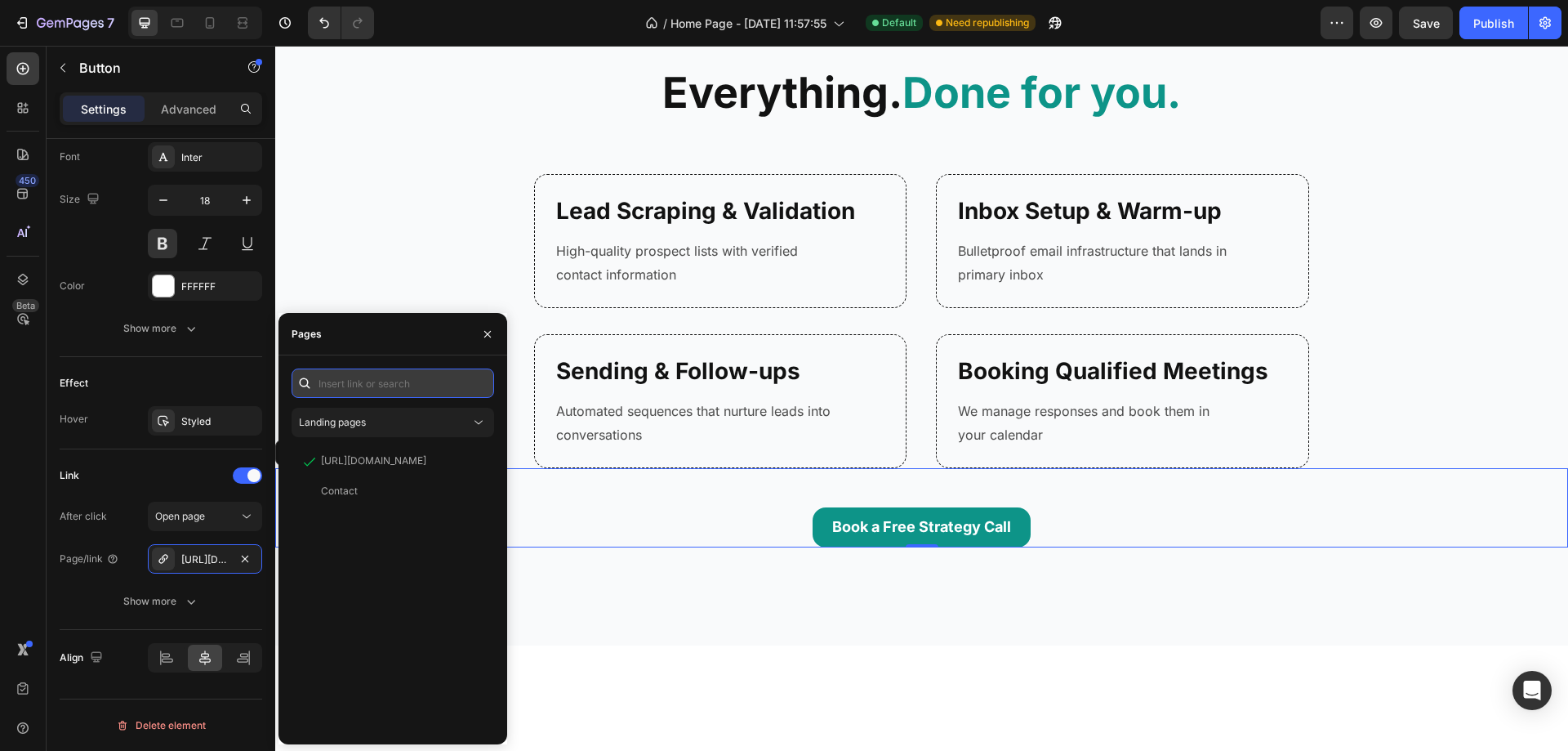
click at [369, 380] on input "text" at bounding box center [393, 383] width 203 height 30
paste input "[URL][DOMAIN_NAME]"
type input "[URL][DOMAIN_NAME]"
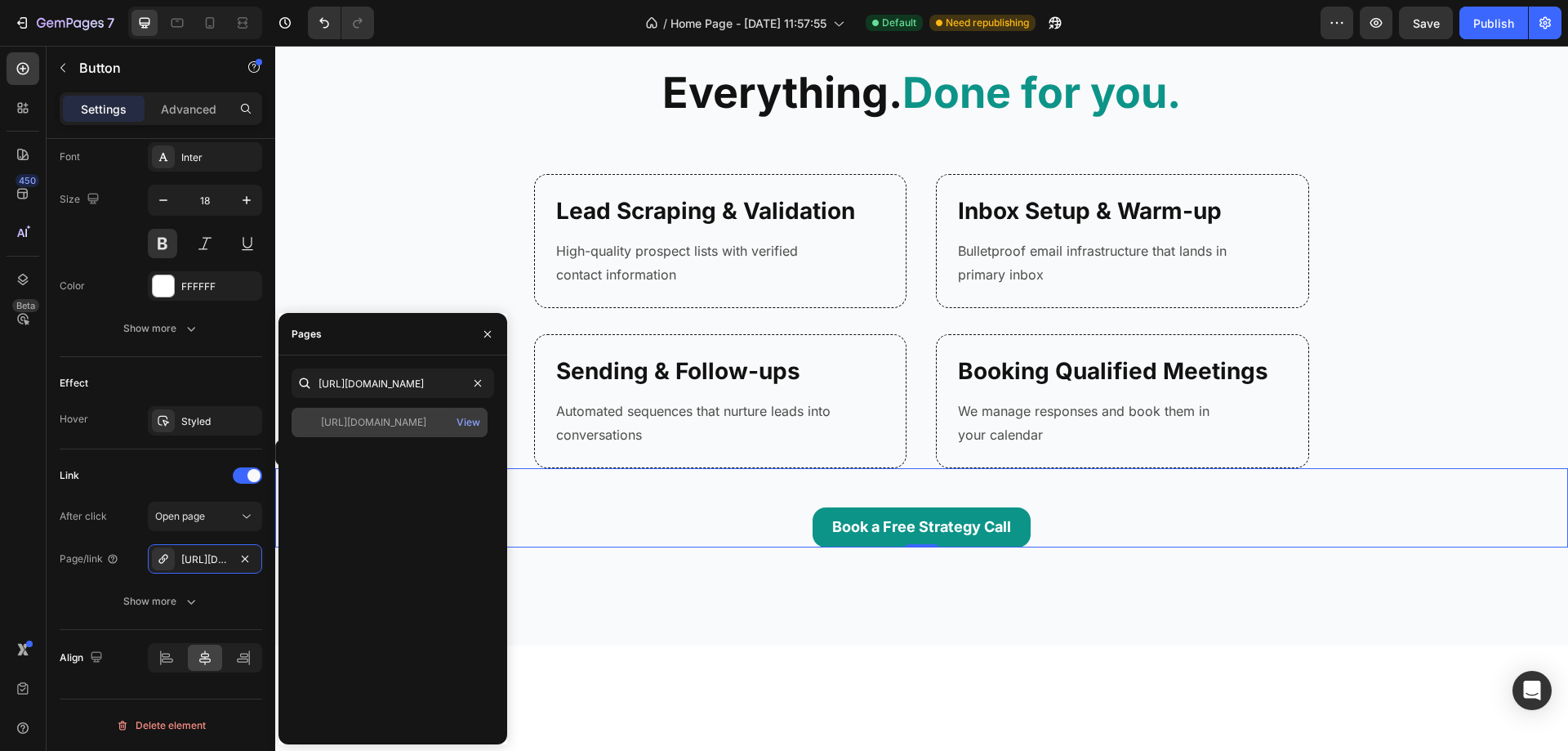
click at [337, 431] on div "[URL][DOMAIN_NAME] View" at bounding box center [389, 422] width 196 height 30
click at [676, 495] on div "Book a Free Strategy Call Button 0" at bounding box center [922, 507] width 1293 height 78
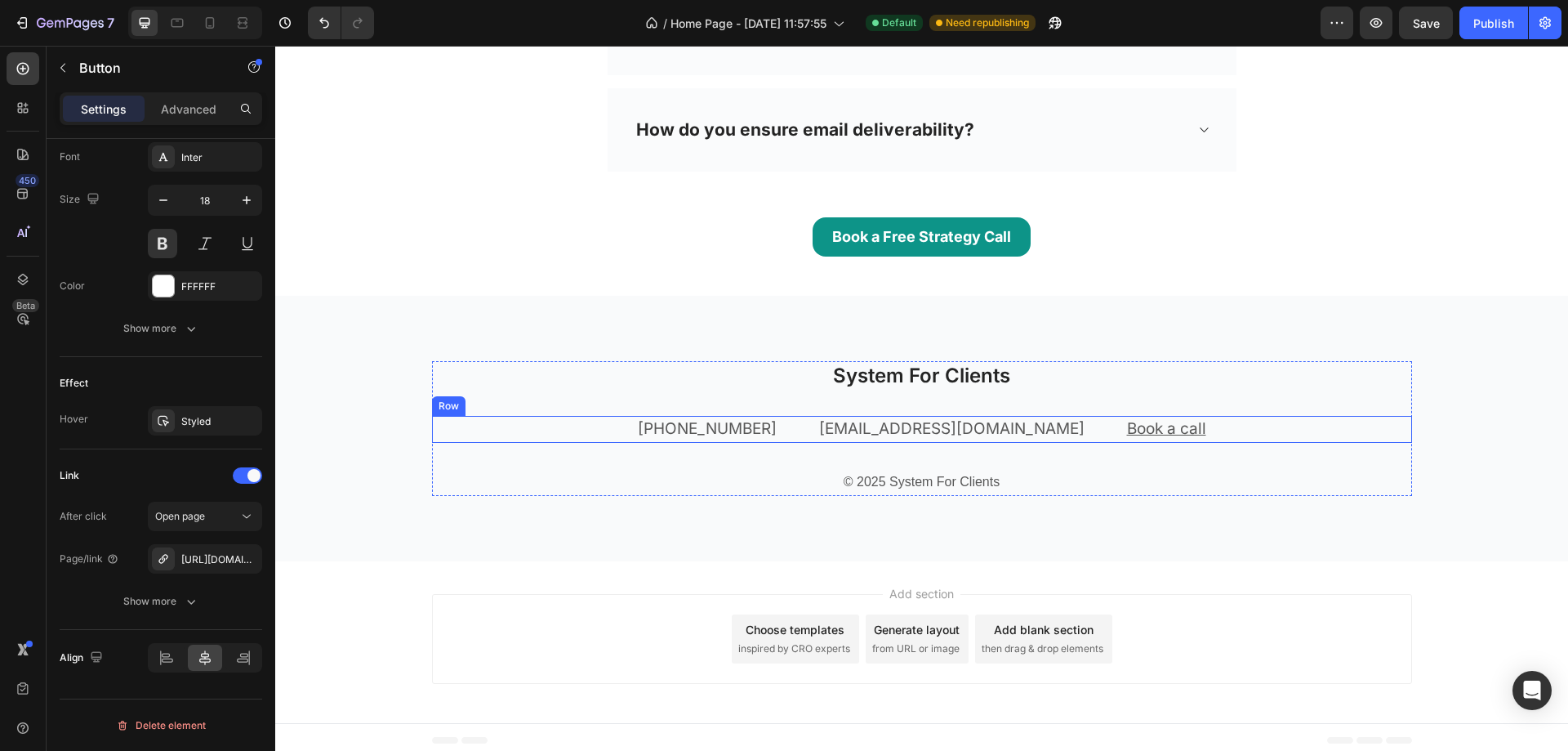
scroll to position [3154, 0]
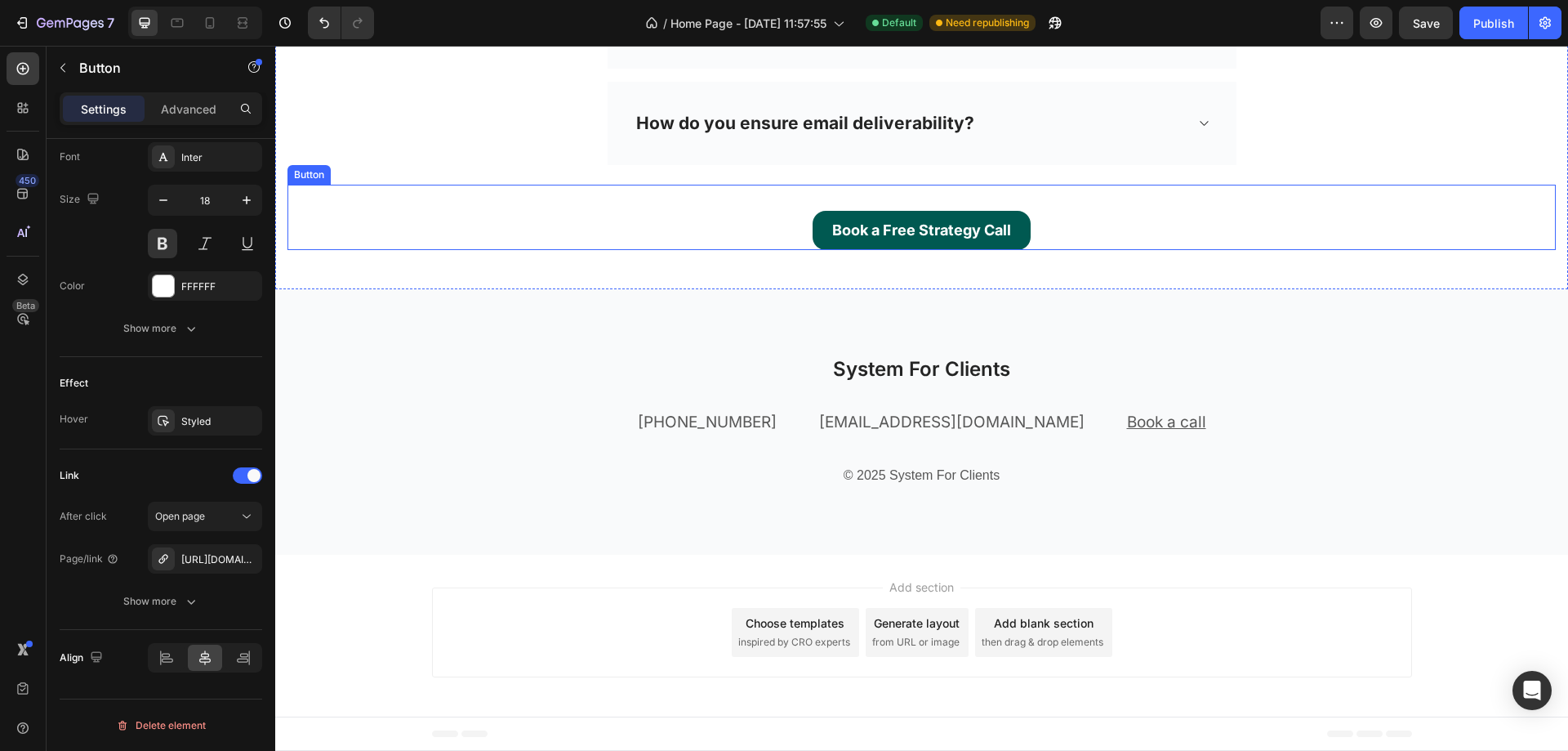
click at [812, 237] on link "Book a Free Strategy Call" at bounding box center [922, 231] width 218 height 39
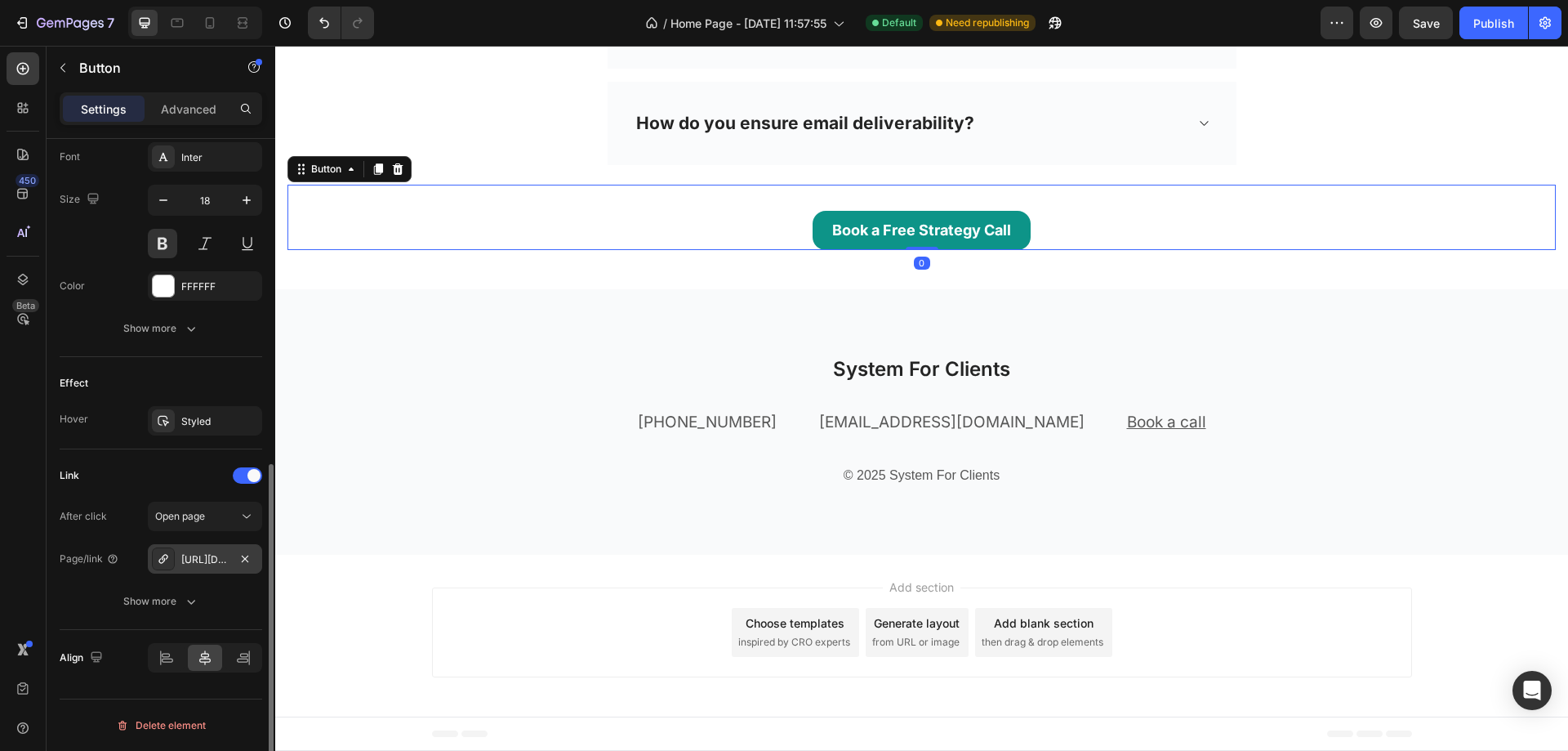
click at [188, 560] on div "[URL][DOMAIN_NAME]" at bounding box center [205, 560] width 48 height 15
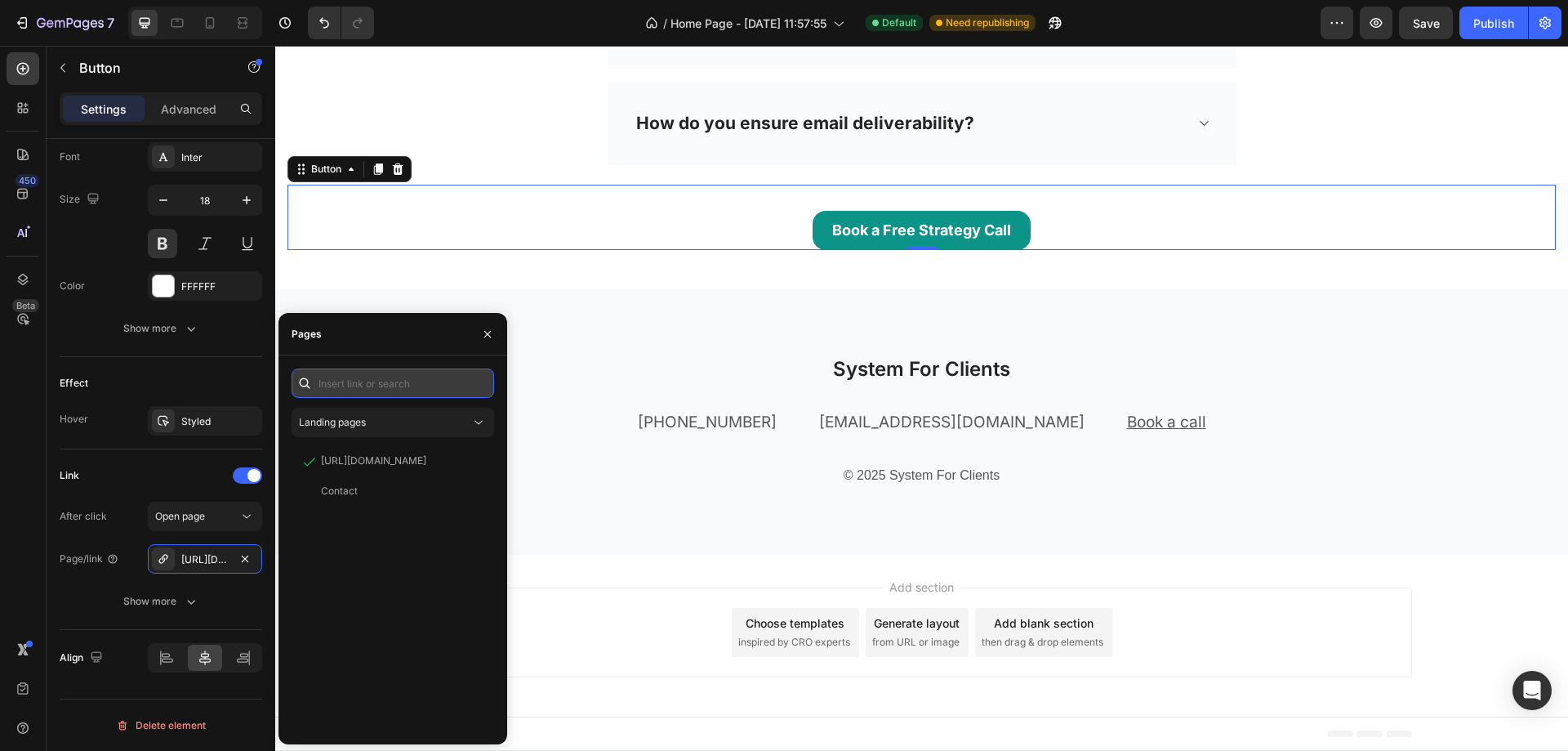
click at [390, 383] on input "text" at bounding box center [393, 383] width 203 height 30
paste input "[URL][DOMAIN_NAME]"
type input "[URL][DOMAIN_NAME]"
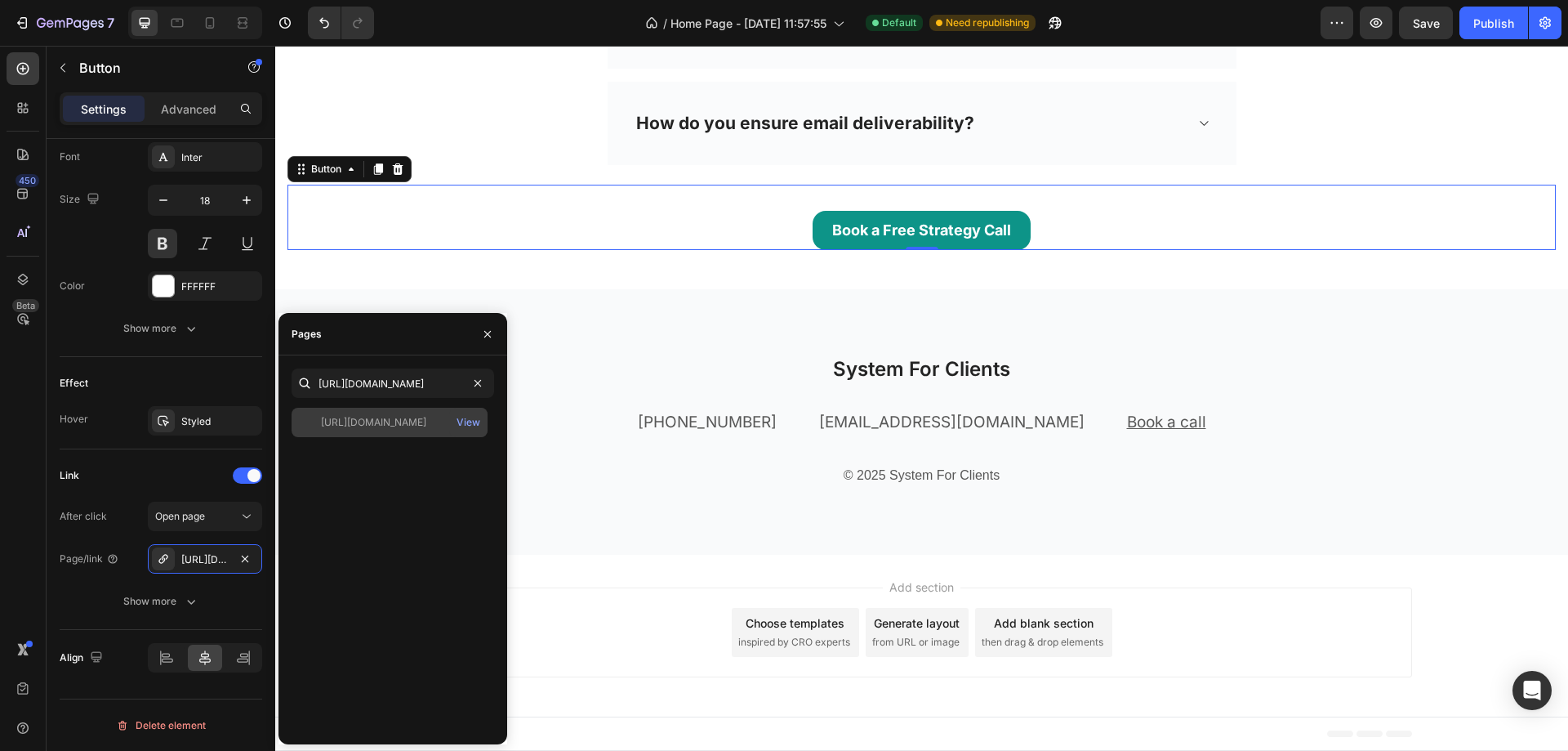
click at [361, 418] on div "[URL][DOMAIN_NAME]" at bounding box center [374, 422] width 105 height 15
click at [628, 359] on h2 "System For Clients" at bounding box center [922, 369] width 980 height 29
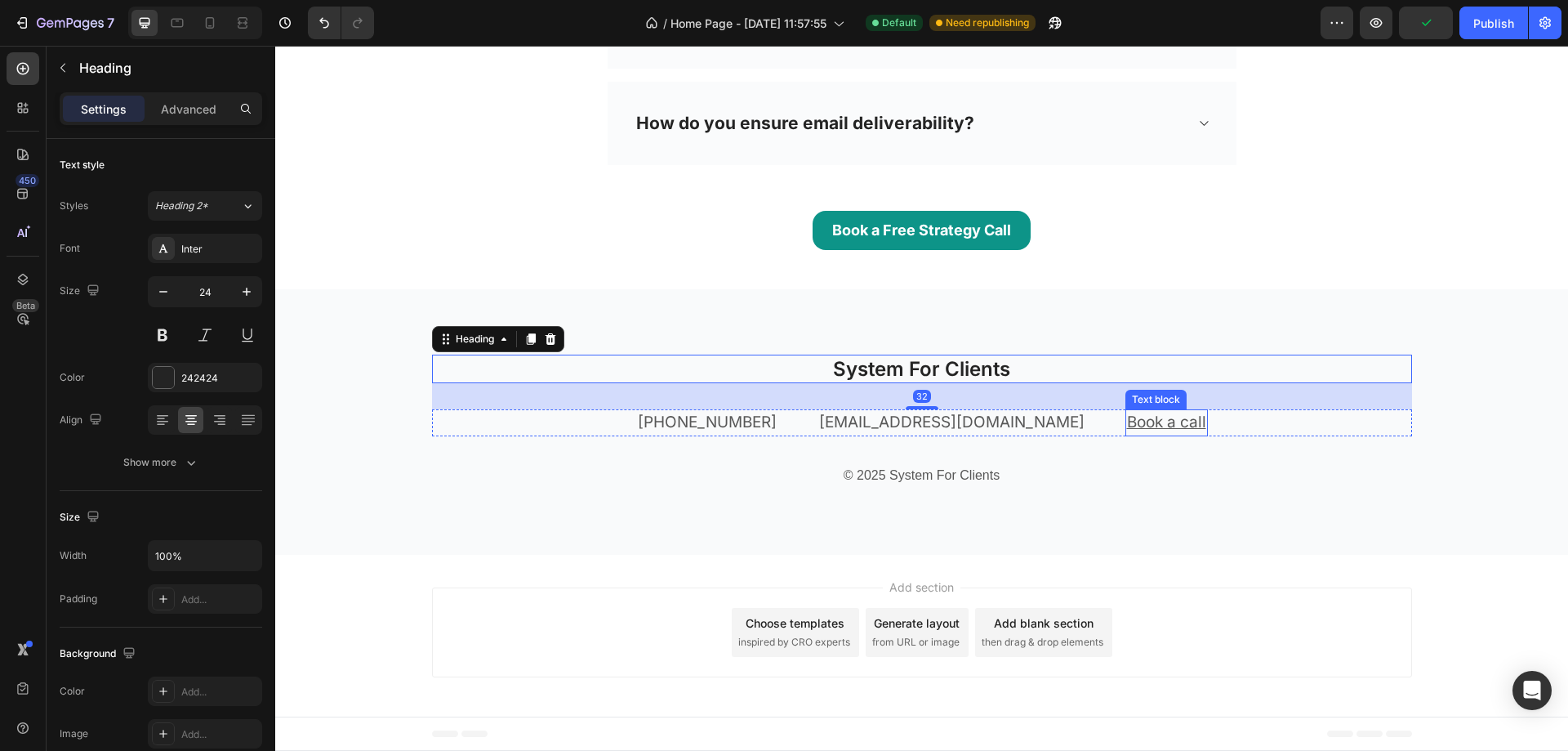
click at [1127, 429] on u "Book a call" at bounding box center [1166, 422] width 79 height 19
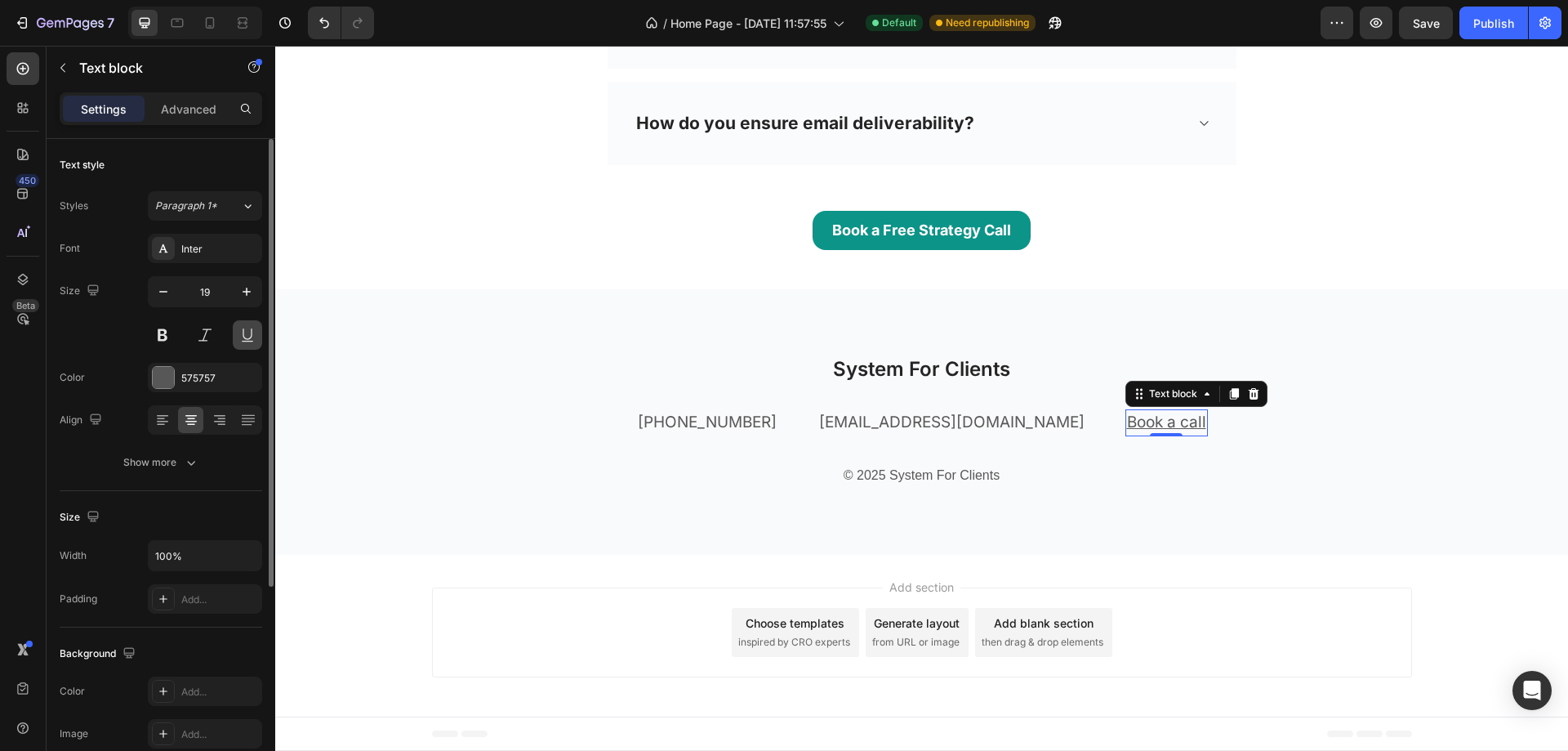
click at [252, 328] on button at bounding box center [247, 335] width 30 height 30
click at [1196, 451] on div "System For Clients Heading [PHONE_NUMBER] Text block [EMAIL_ADDRESS][DOMAIN_NAM…" at bounding box center [922, 422] width 980 height 135
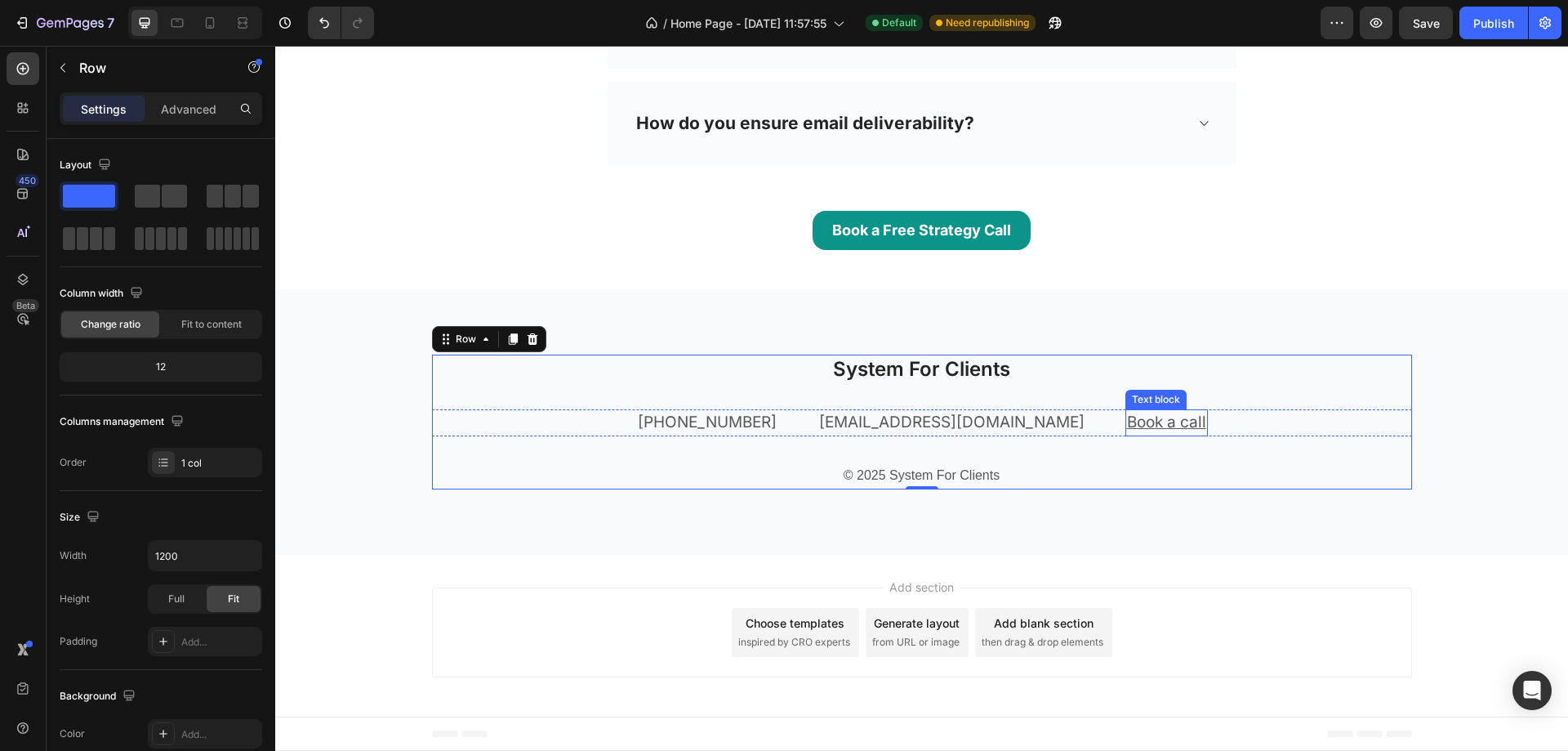
click at [1127, 424] on u "Book a call" at bounding box center [1166, 422] width 79 height 19
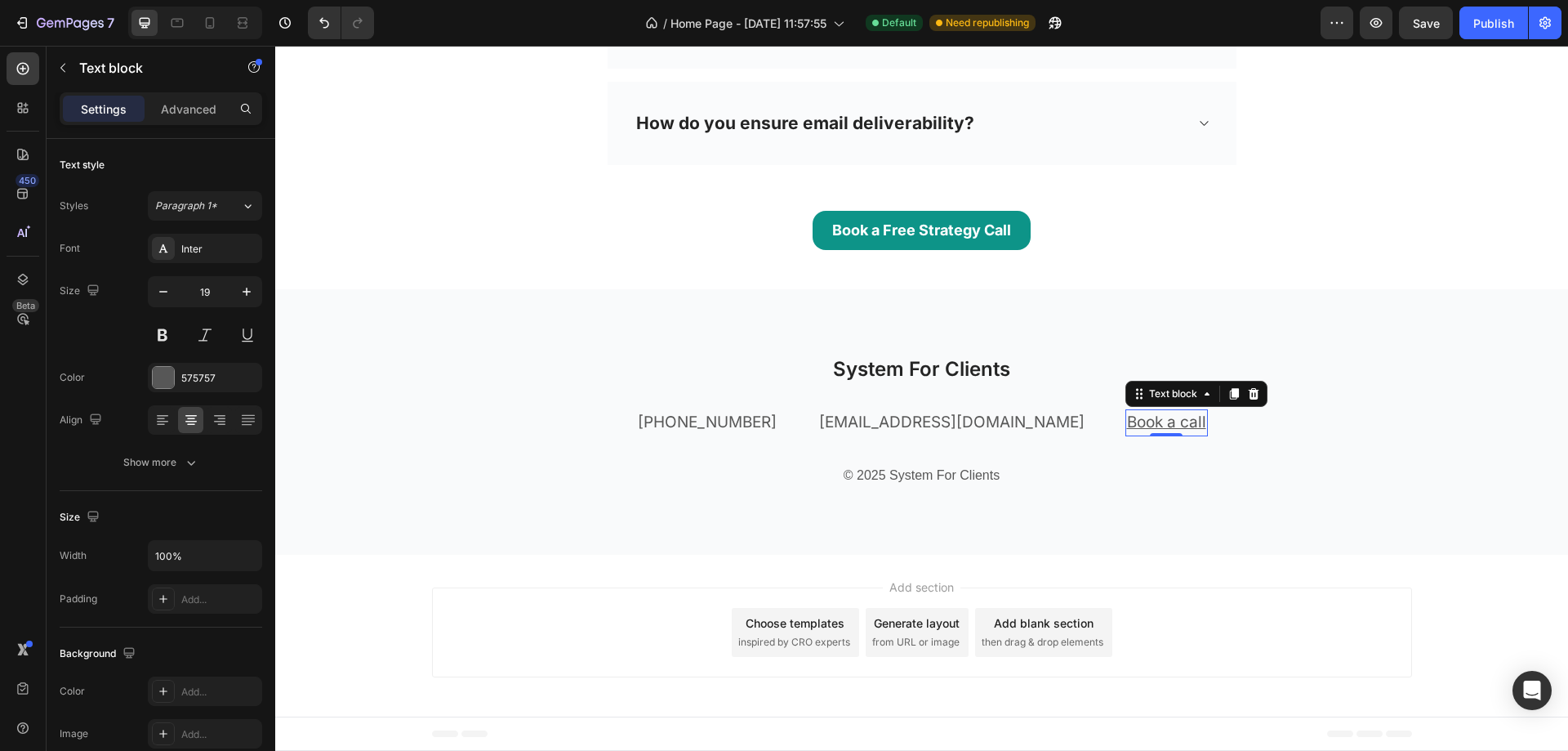
click at [1127, 415] on u "Book a call" at bounding box center [1166, 422] width 79 height 19
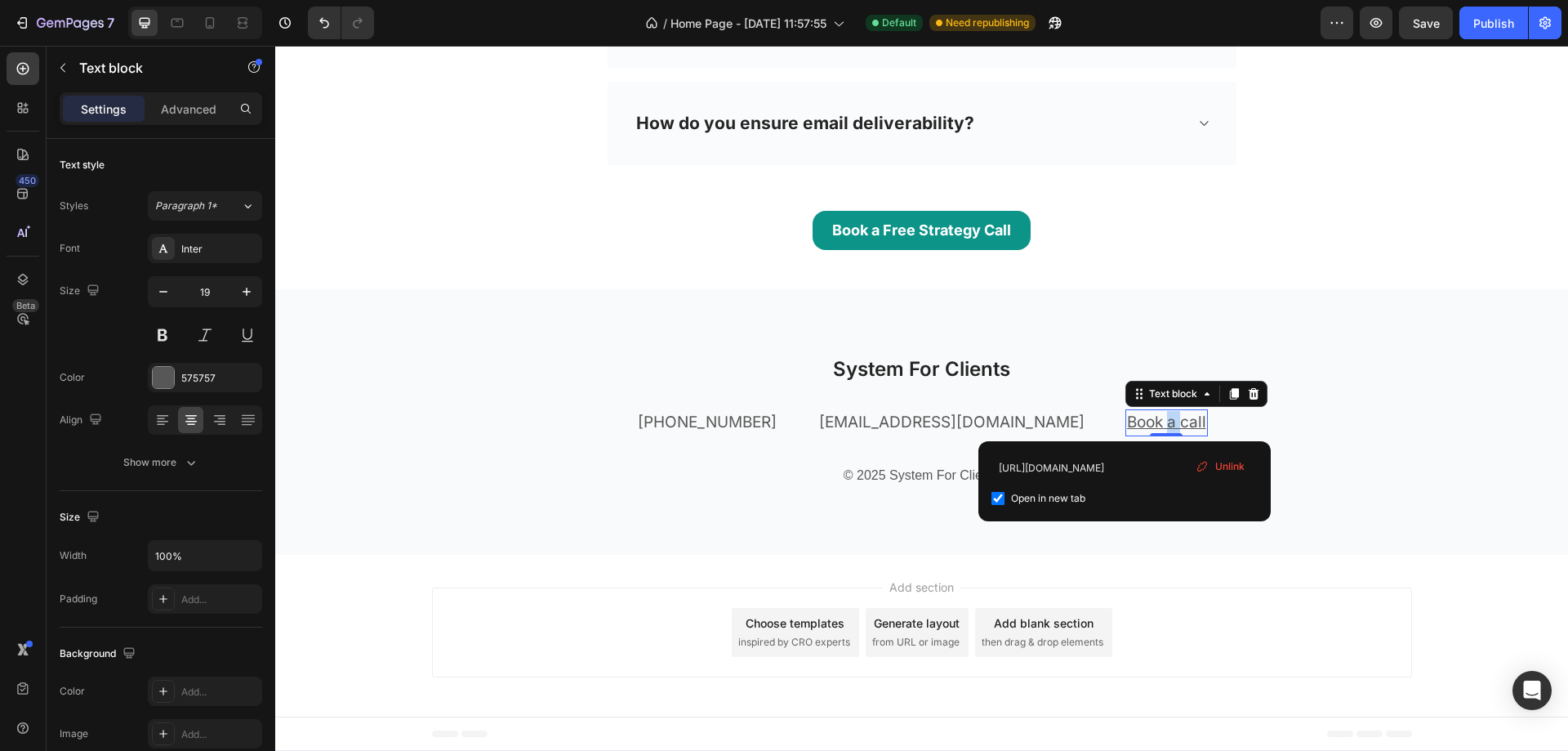
click at [1127, 415] on u "Book a call" at bounding box center [1166, 422] width 79 height 19
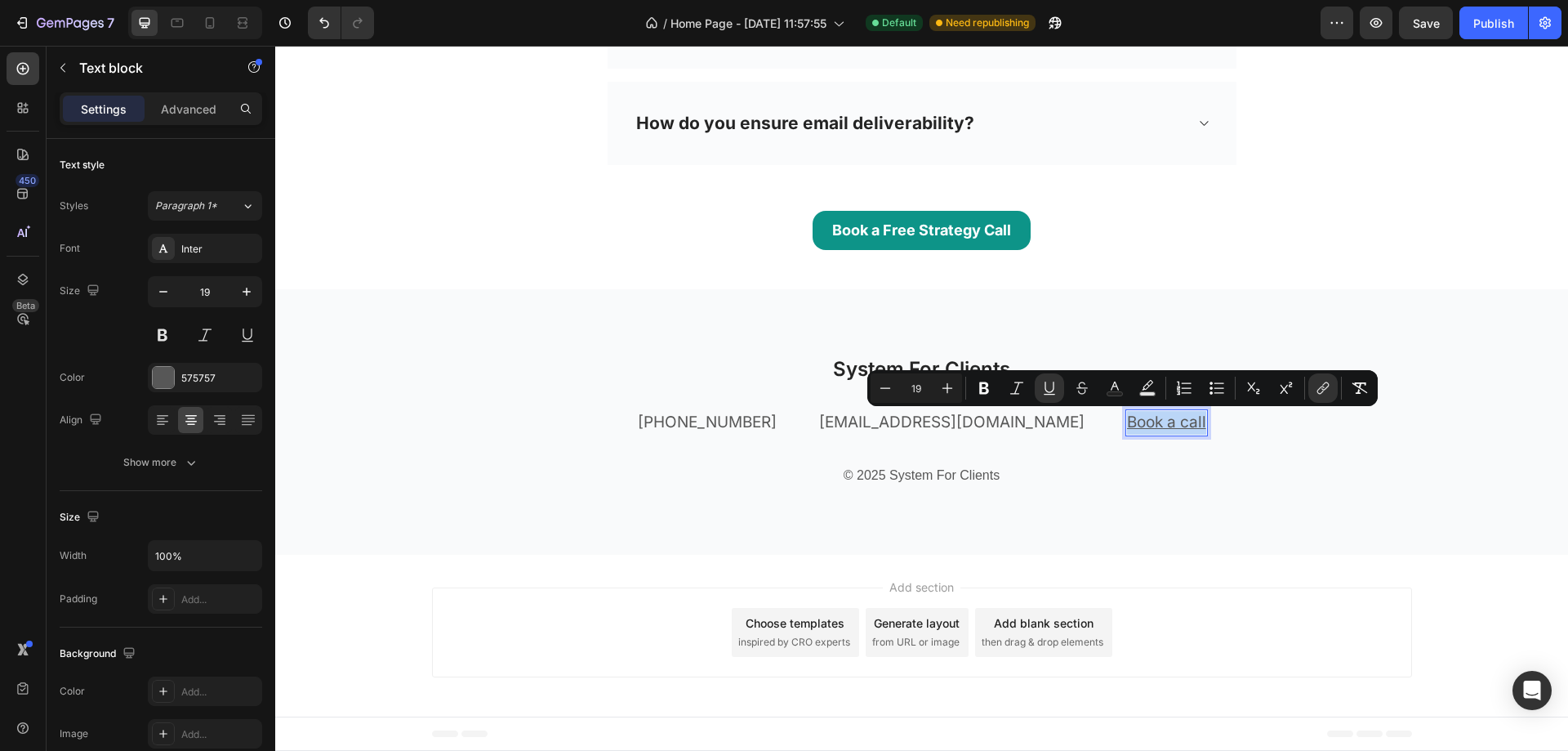
click at [1260, 443] on div "System For Clients Heading [PHONE_NUMBER] Text block [EMAIL_ADDRESS][DOMAIN_NAM…" at bounding box center [922, 422] width 980 height 135
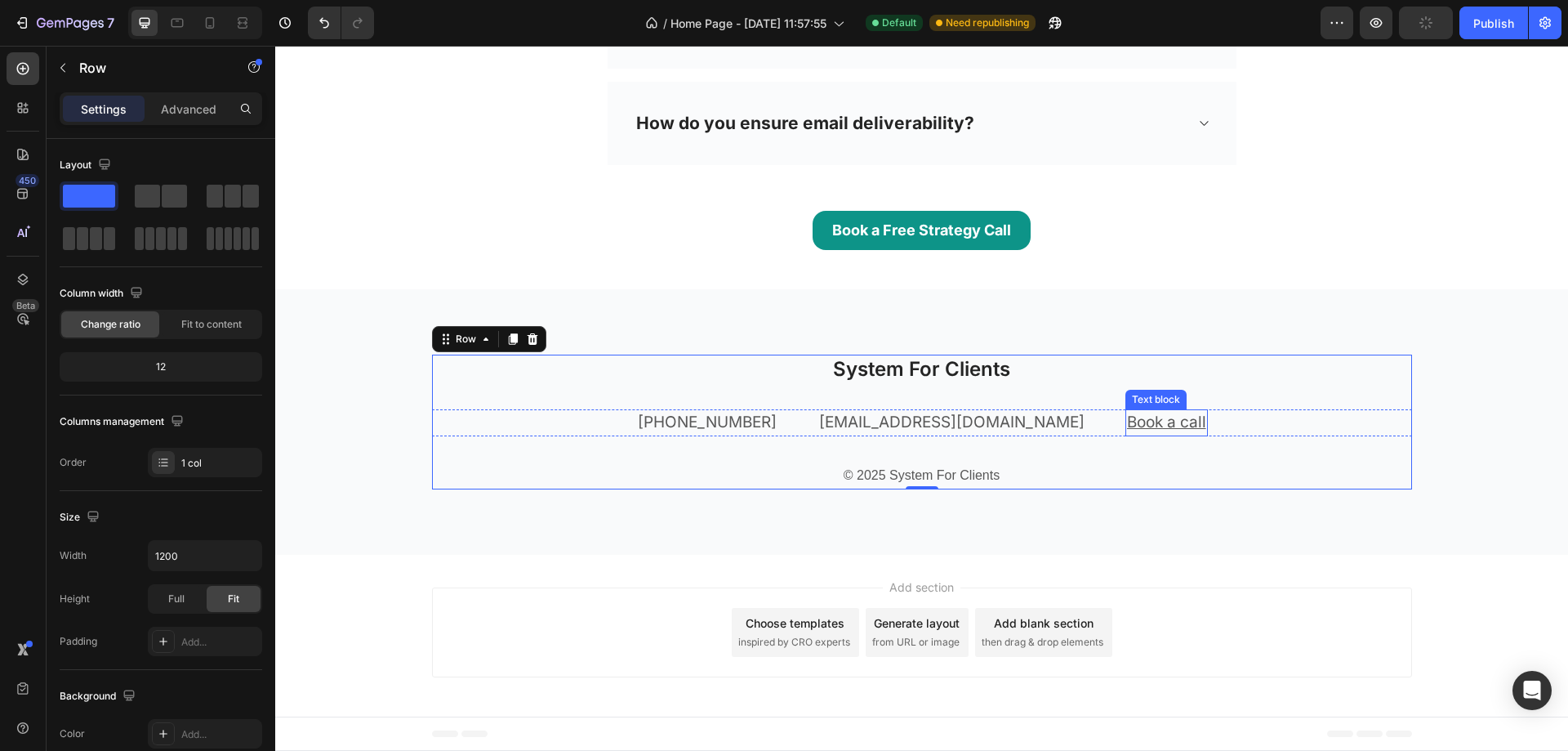
click at [1127, 415] on u "Book a call" at bounding box center [1166, 422] width 79 height 19
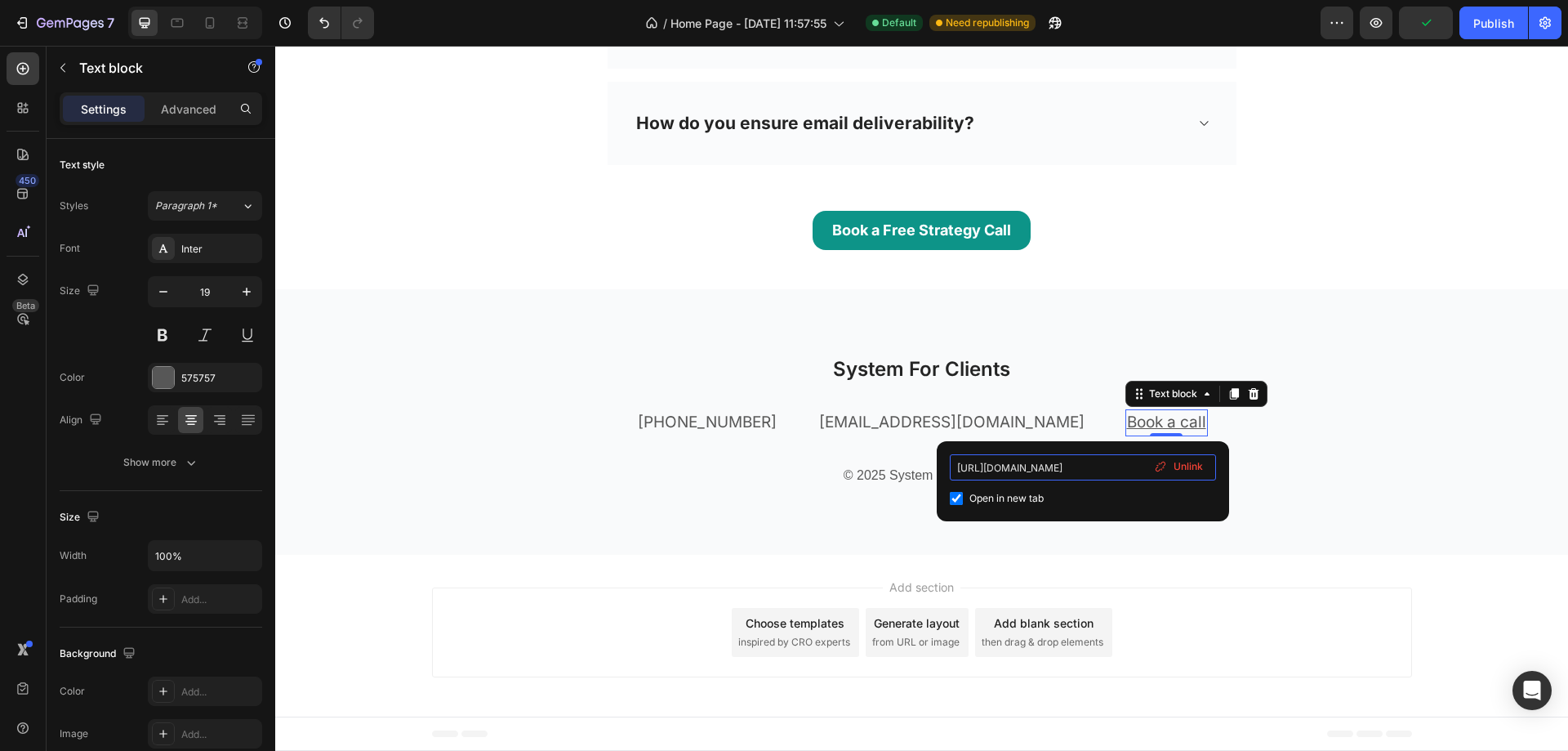
click at [1055, 470] on input "[URL][DOMAIN_NAME]" at bounding box center [1083, 468] width 266 height 26
paste input ".com/nandana-233-quicxm"
type input "[URL][DOMAIN_NAME]"
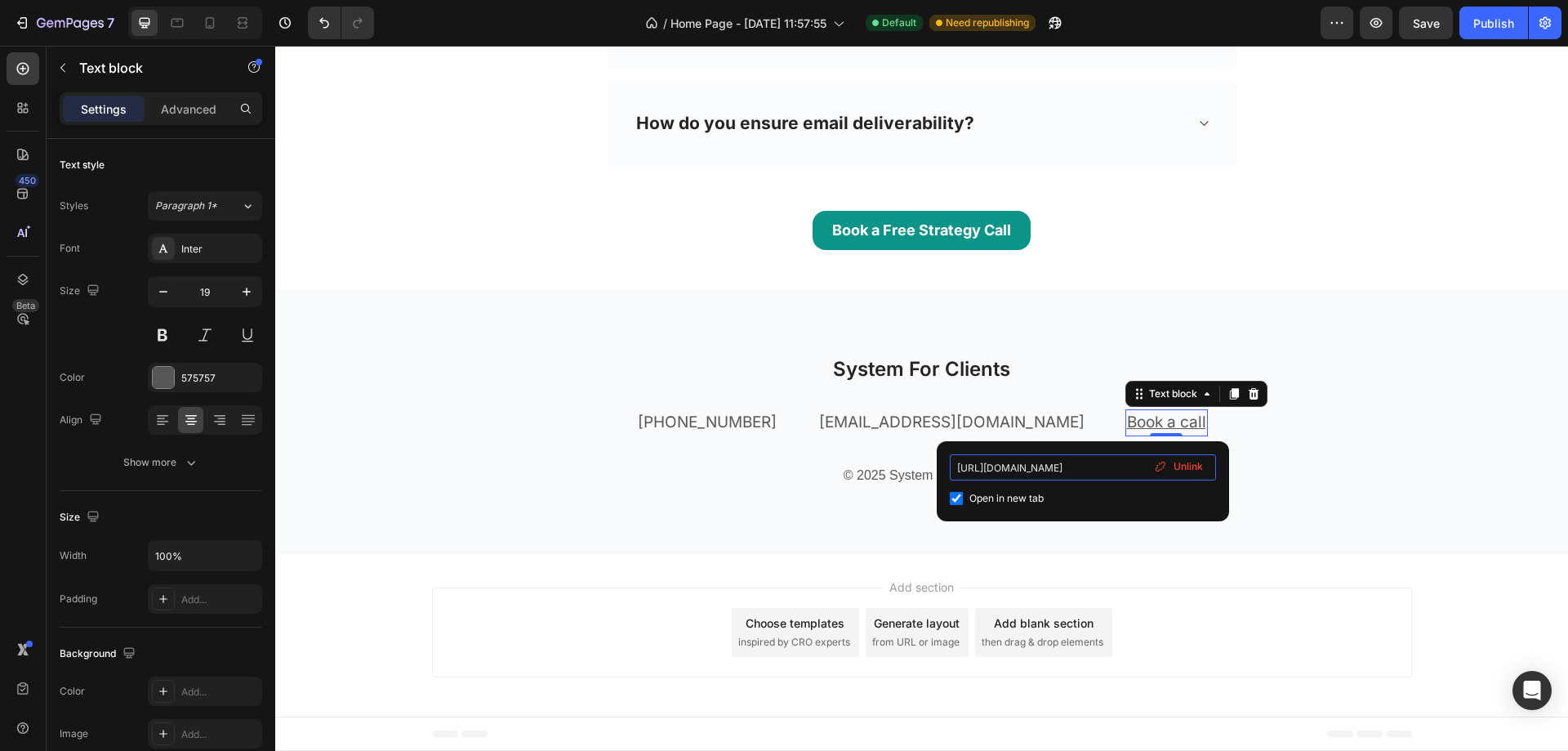
scroll to position [0, 23]
click at [1396, 366] on h2 "System For Clients" at bounding box center [922, 369] width 980 height 29
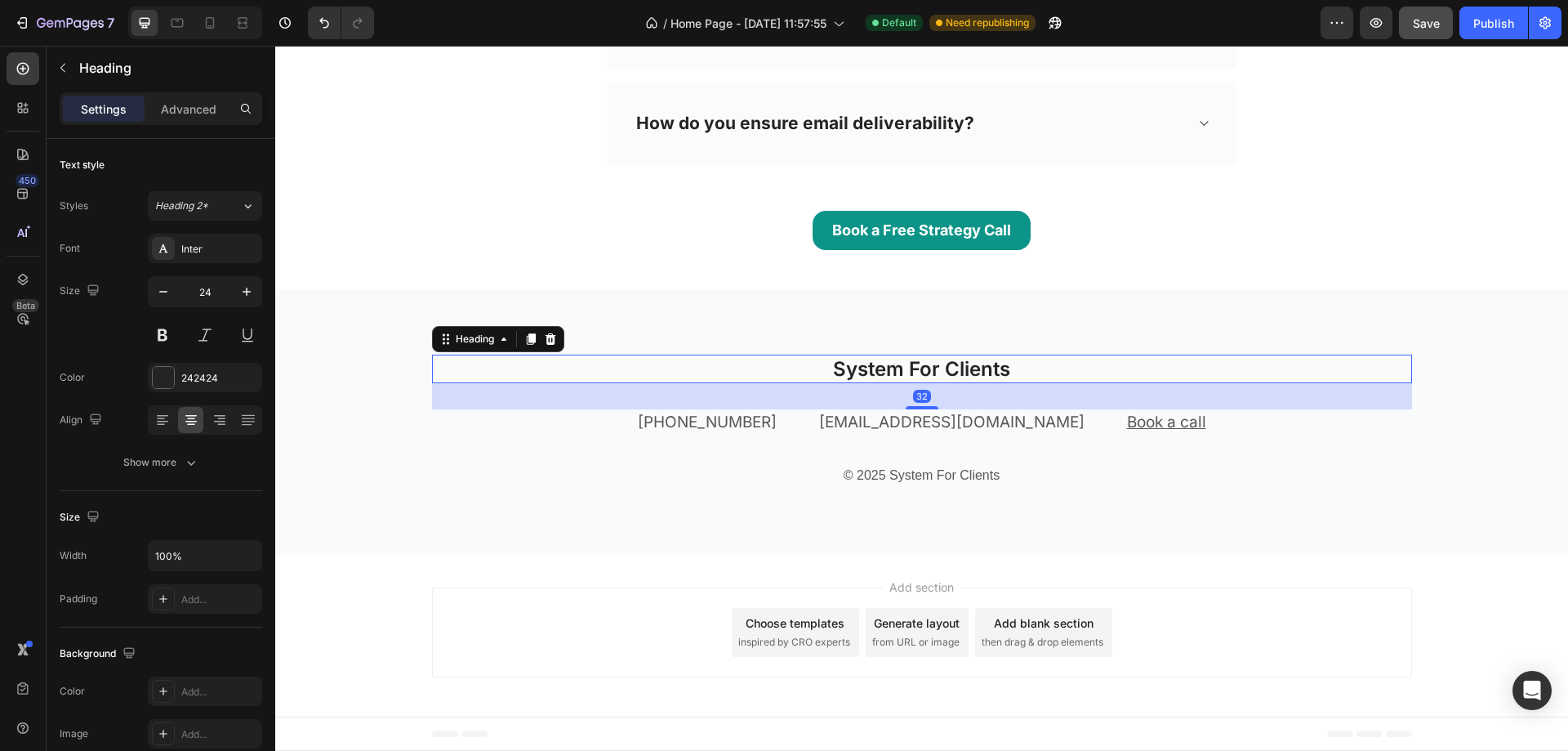
click at [1430, 38] on button "Save" at bounding box center [1426, 23] width 54 height 33
click at [1504, 22] on div "Publish" at bounding box center [1494, 23] width 41 height 17
